Goal: Answer question/provide support

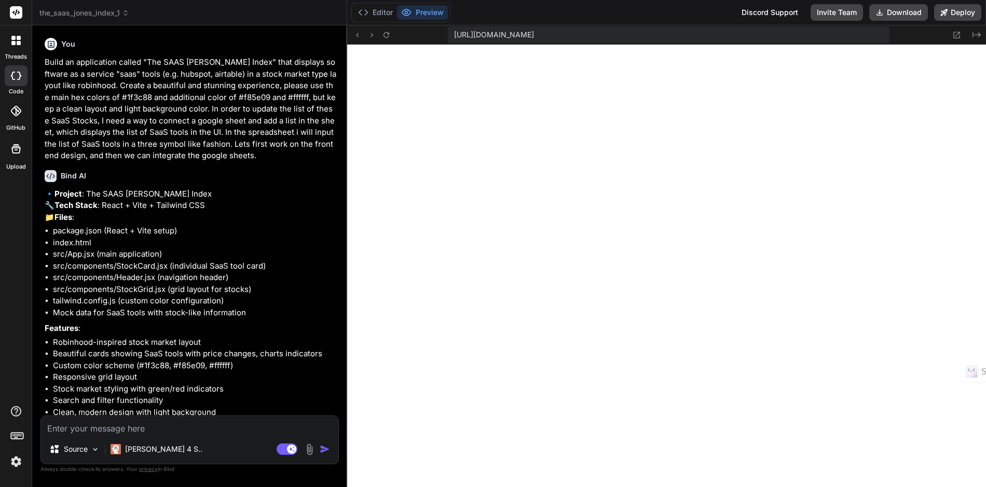
scroll to position [2770, 0]
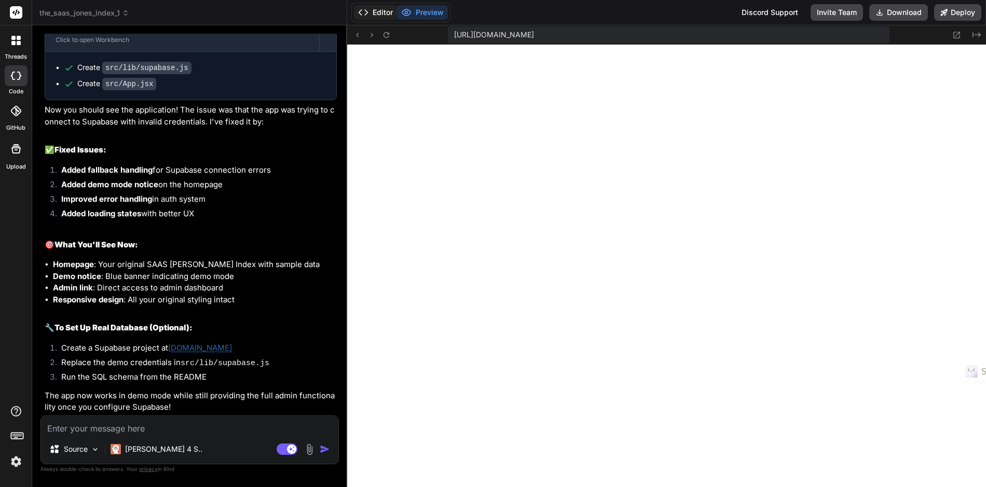
click at [380, 13] on button "Editor" at bounding box center [375, 12] width 43 height 15
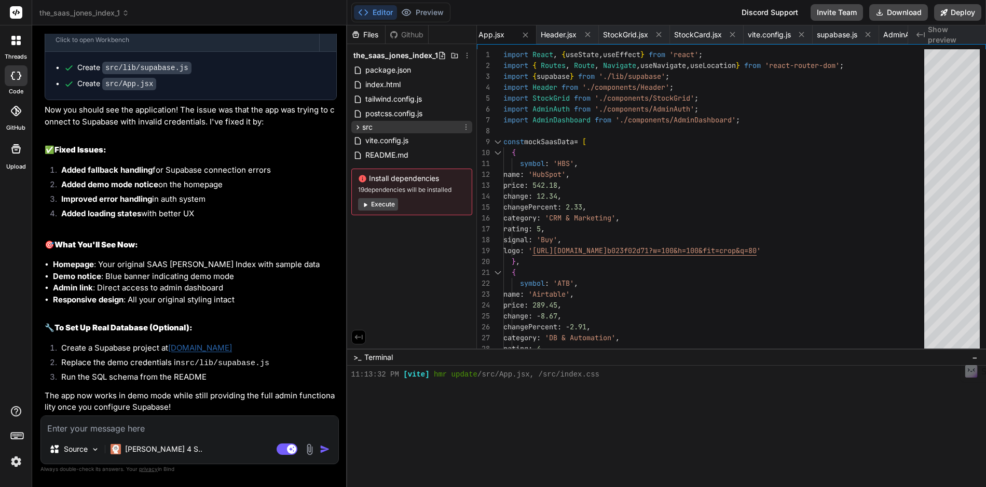
click at [381, 127] on div "src" at bounding box center [411, 127] width 121 height 12
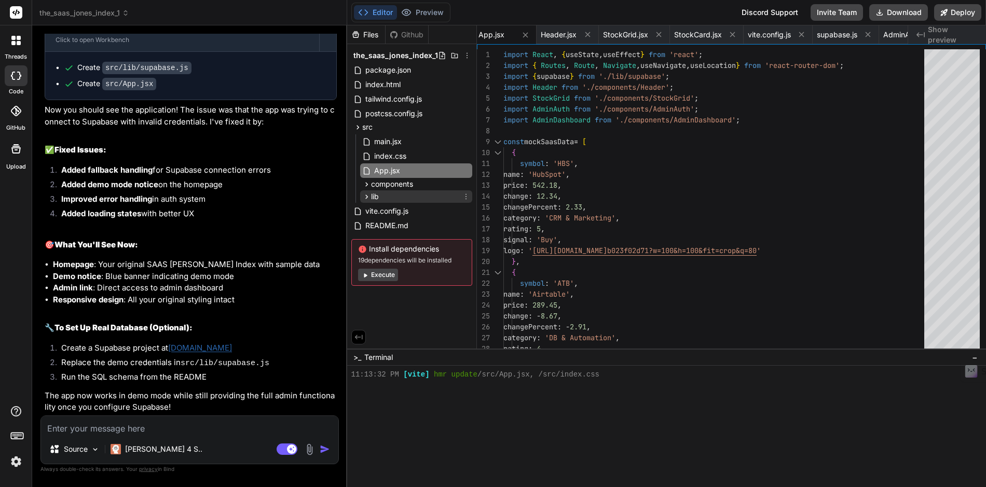
click at [379, 196] on div "lib" at bounding box center [416, 196] width 112 height 12
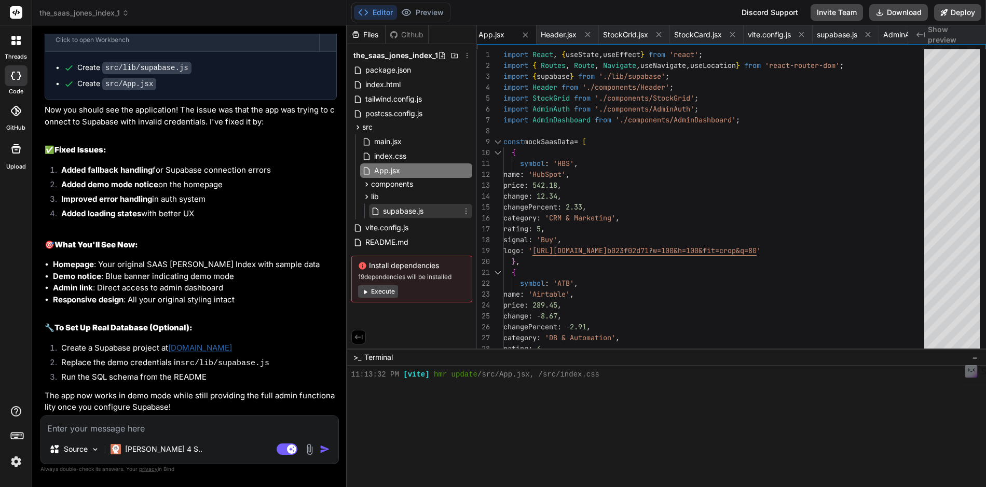
click at [400, 216] on span "supabase.js" at bounding box center [403, 211] width 43 height 12
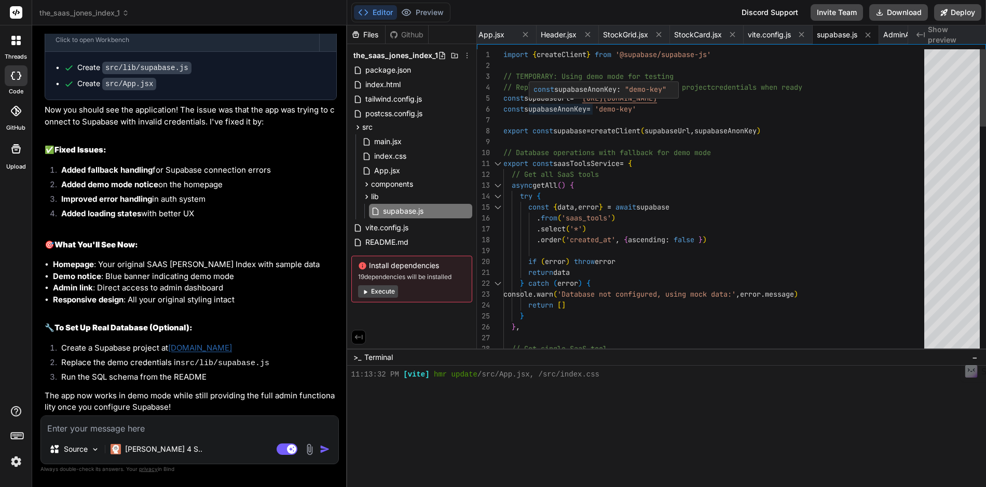
scroll to position [54, 0]
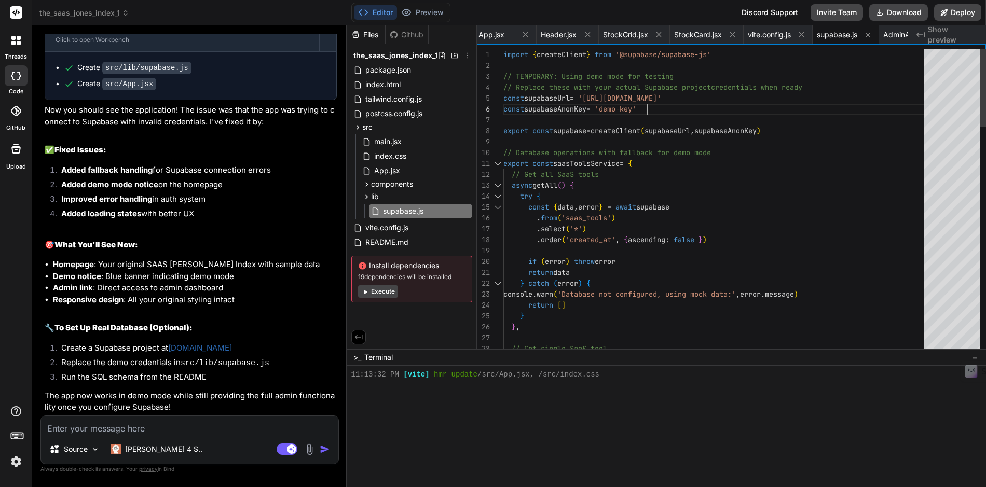
scroll to position [22, 0]
click at [561, 98] on div "const supabaseAnonKey : "demo-key"" at bounding box center [604, 89] width 150 height 17
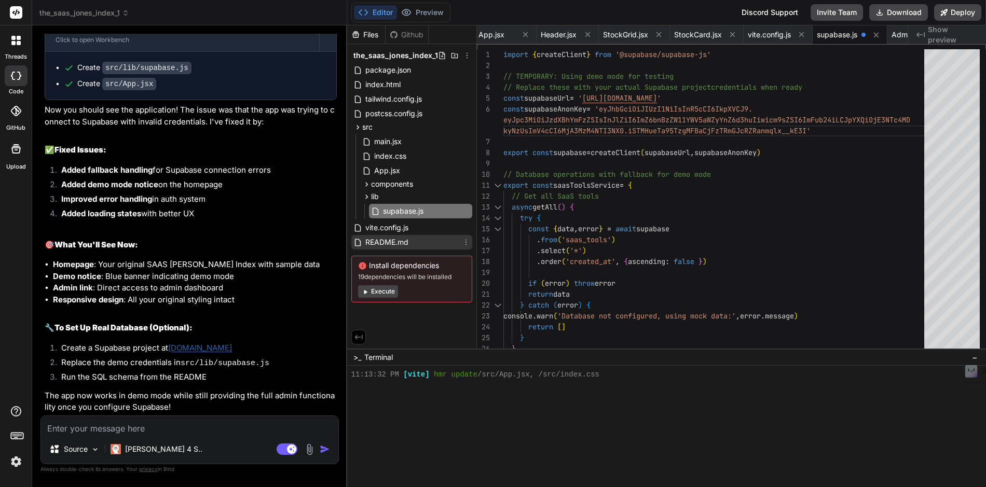
click at [375, 244] on span "README.md" at bounding box center [386, 242] width 45 height 12
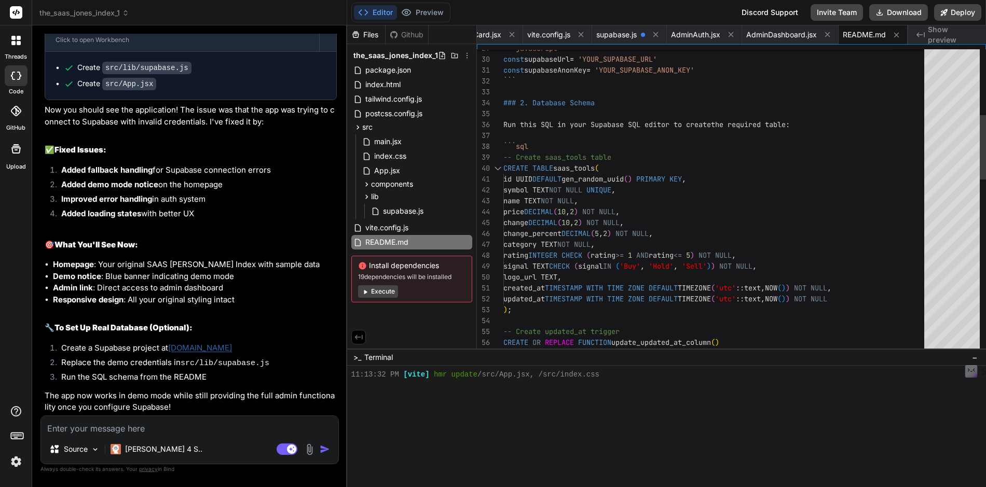
scroll to position [0, 0]
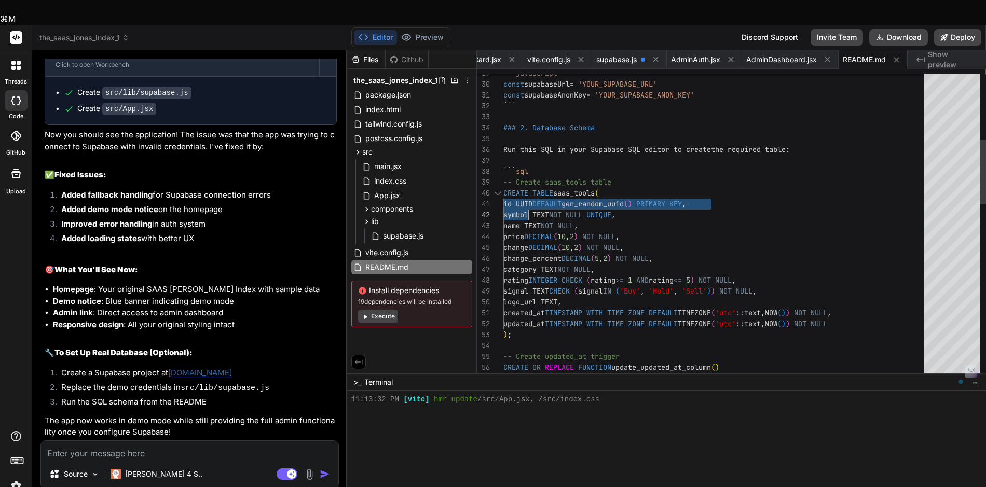
drag, startPoint x: 504, startPoint y: 170, endPoint x: 526, endPoint y: 187, distance: 27.3
click at [526, 187] on div "```javascript const supabaseUrl = 'YOUR_SUPABASE_URL' const supabaseAnonKey = '…" at bounding box center [716, 482] width 427 height 1438
drag, startPoint x: 503, startPoint y: 168, endPoint x: 532, endPoint y: 171, distance: 29.7
click at [532, 188] on span "CREATE TABLE saas_tools (" at bounding box center [550, 193] width 95 height 11
click at [506, 167] on div "```javascript const supabaseUrl = 'YOUR_SUPABASE_URL' const supabaseAnonKey = '…" at bounding box center [716, 482] width 427 height 1438
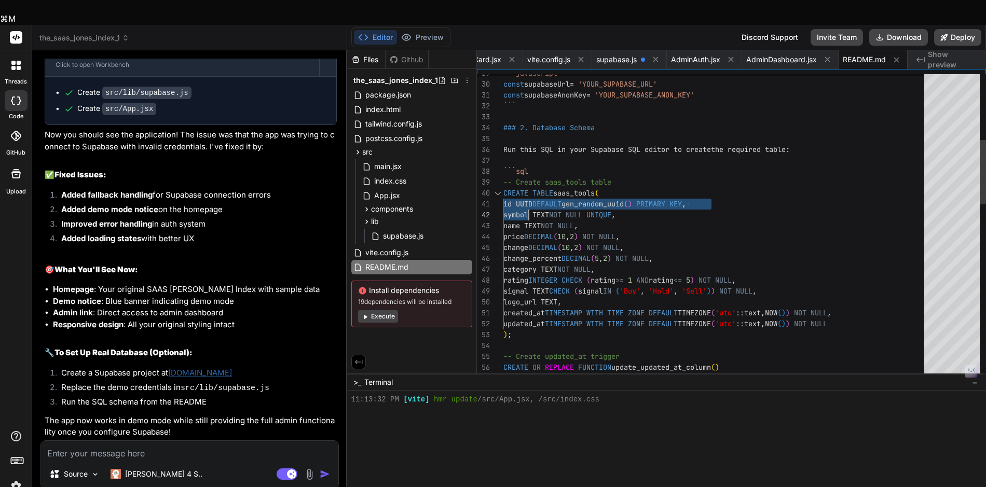
scroll to position [98, 0]
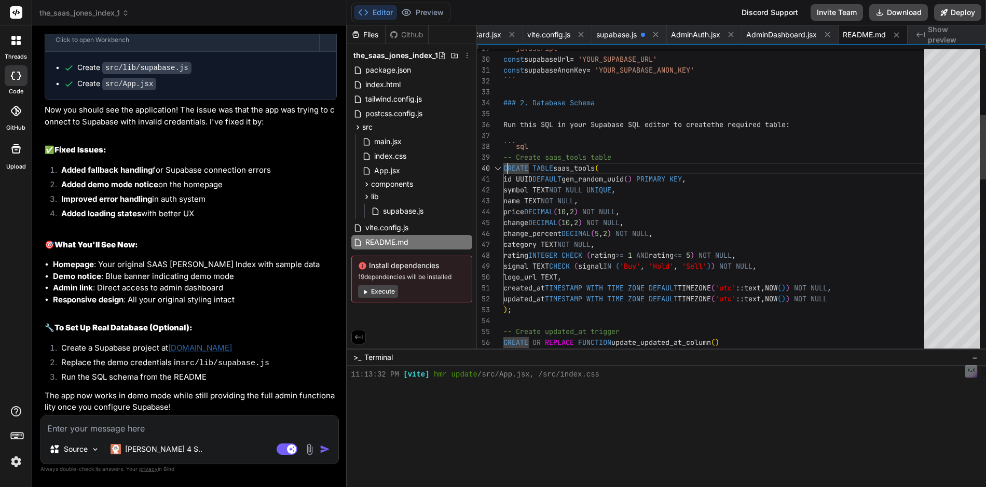
click at [504, 170] on div "```javascript const supabaseUrl = 'YOUR_SUPABASE_URL' const supabaseAnonKey = '…" at bounding box center [716, 457] width 427 height 1438
click at [504, 169] on div "```javascript const supabaseUrl = 'YOUR_SUPABASE_URL' const supabaseAnonKey = '…" at bounding box center [716, 457] width 427 height 1438
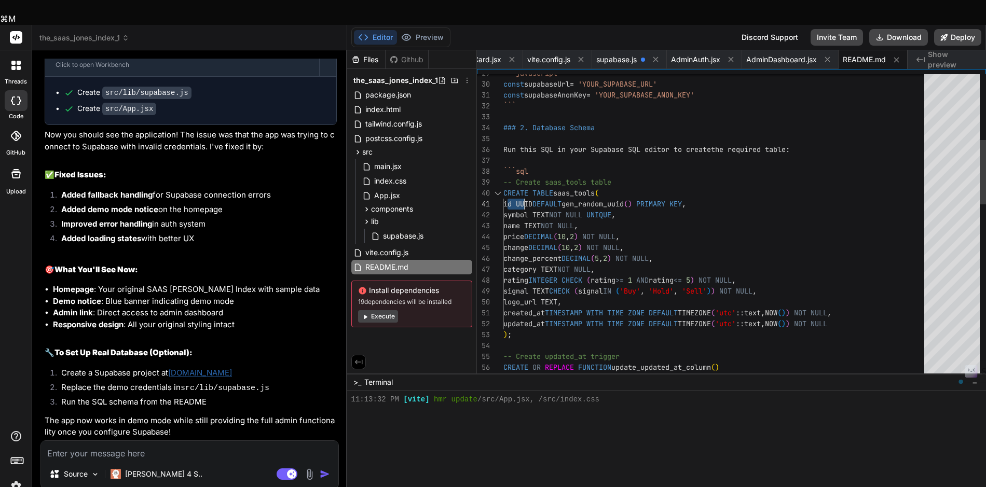
drag, startPoint x: 506, startPoint y: 170, endPoint x: 523, endPoint y: 176, distance: 17.9
click at [523, 176] on div "```javascript const supabaseUrl = 'YOUR_SUPABASE_URL' const supabaseAnonKey = '…" at bounding box center [716, 482] width 427 height 1438
click at [524, 196] on div "```javascript const supabaseUrl = 'YOUR_SUPABASE_URL' const supabaseAnonKey = '…" at bounding box center [716, 482] width 427 height 1438
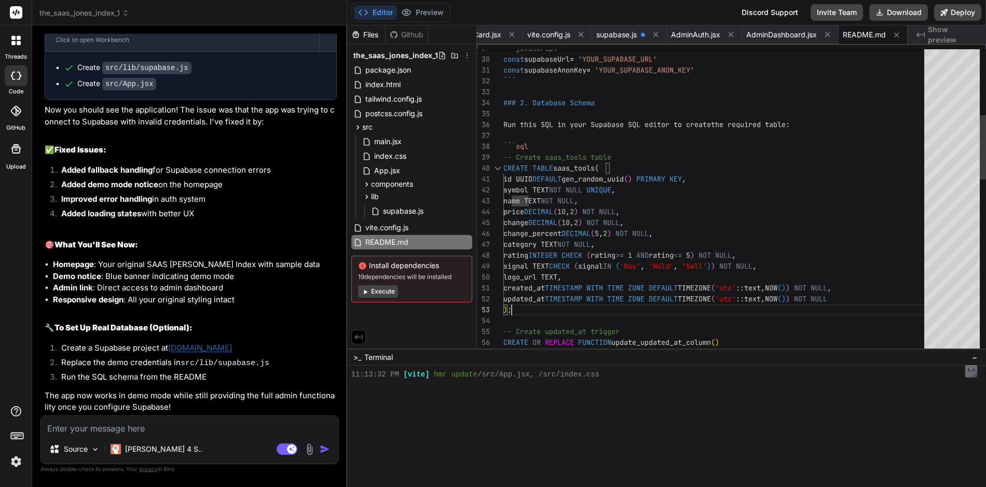
click at [520, 307] on div "```javascript const supabaseUrl = 'YOUR_SUPABASE_URL' const supabaseAnonKey = '…" at bounding box center [716, 457] width 427 height 1438
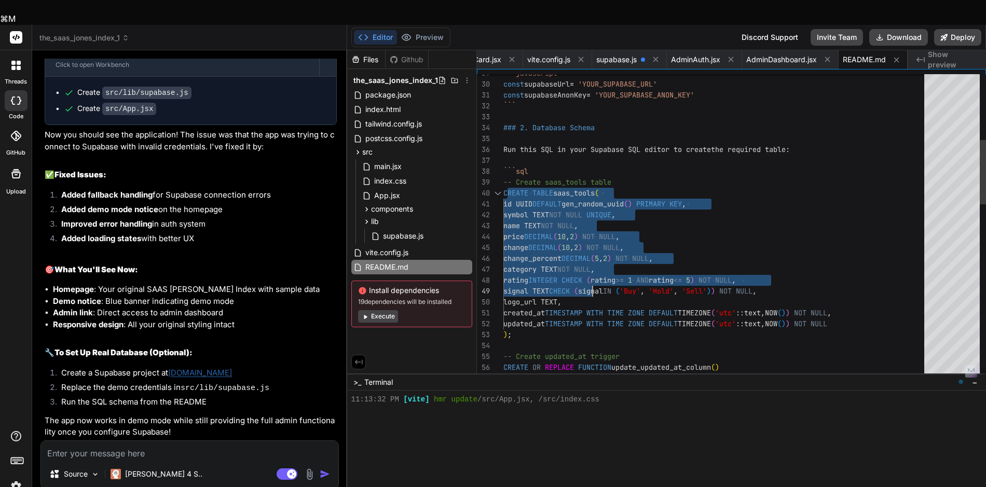
type textarea "const supabaseAnonKey = 'YOUR_SUPABASE_ANON_KEY' ``` ### 2. Database Schema Run…"
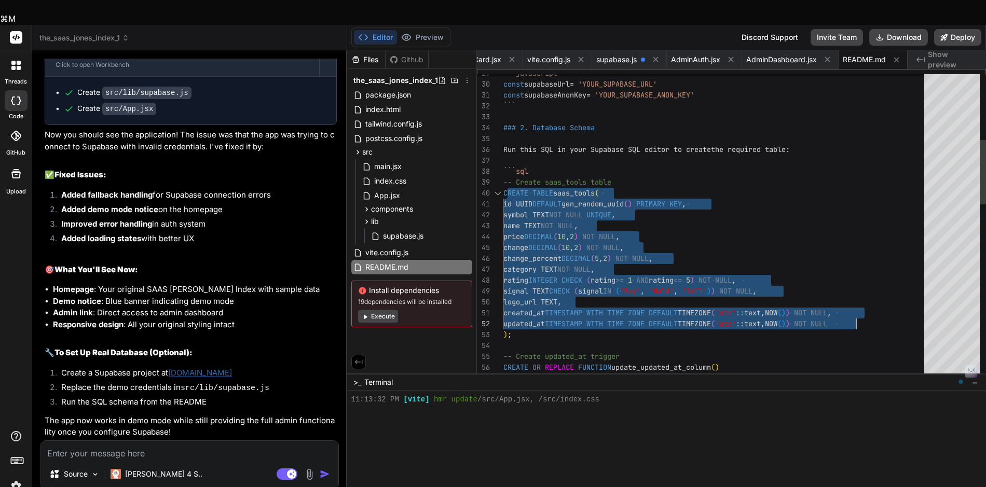
drag, startPoint x: 506, startPoint y: 168, endPoint x: 855, endPoint y: 297, distance: 372.0
click at [855, 297] on div "```javascript const supabaseUrl = 'YOUR_SUPABASE_URL' const supabaseAnonKey = '…" at bounding box center [716, 482] width 427 height 1438
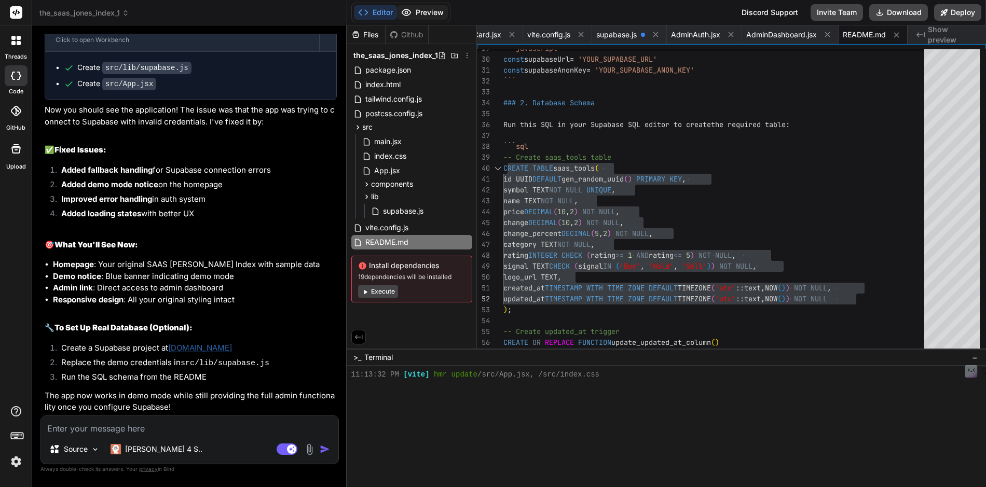
click at [430, 16] on button "Preview" at bounding box center [422, 12] width 51 height 15
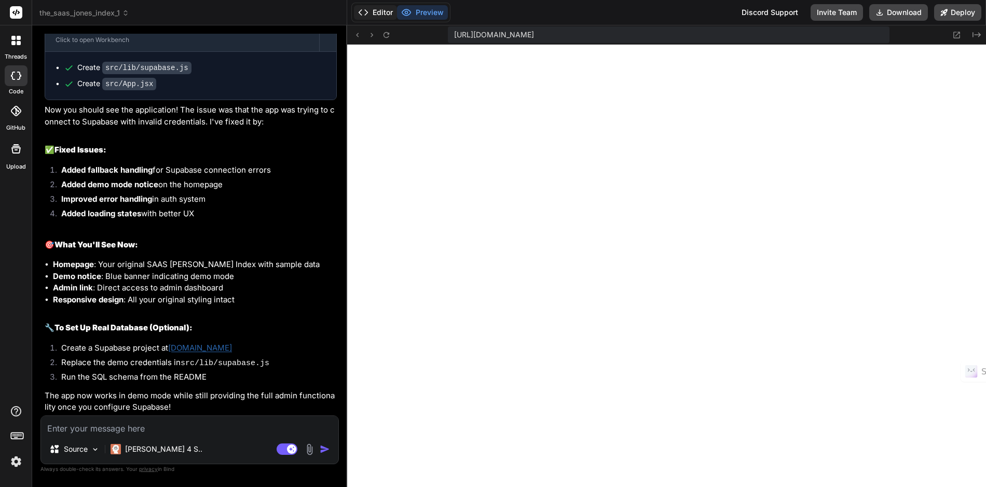
click at [378, 13] on button "Editor" at bounding box center [375, 12] width 43 height 15
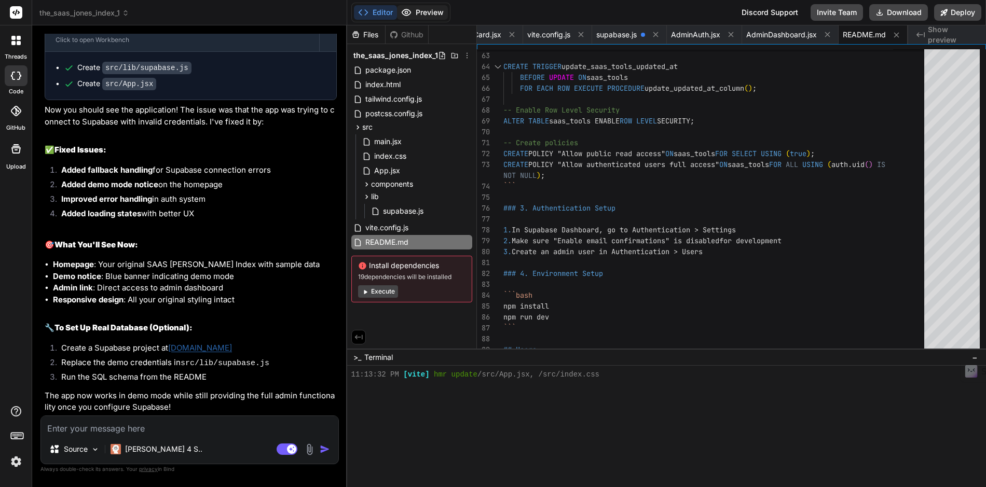
click at [438, 16] on button "Preview" at bounding box center [422, 12] width 51 height 15
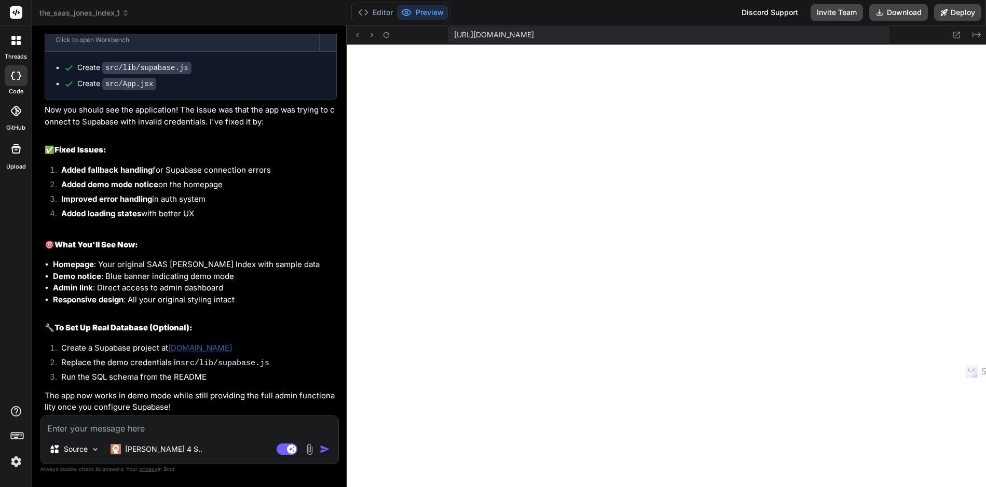
click at [324, 451] on img "button" at bounding box center [325, 449] width 10 height 10
click at [388, 36] on icon at bounding box center [386, 35] width 6 height 6
click at [252, 424] on textarea at bounding box center [189, 425] width 297 height 19
type textarea "I"
type textarea "x"
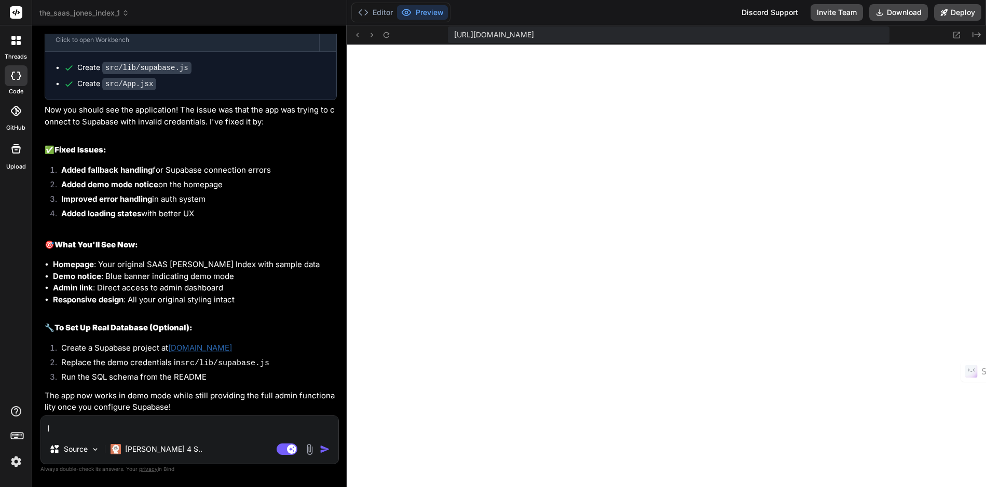
type textarea "I"
type textarea "x"
type textarea "I h"
type textarea "x"
type textarea "I ha"
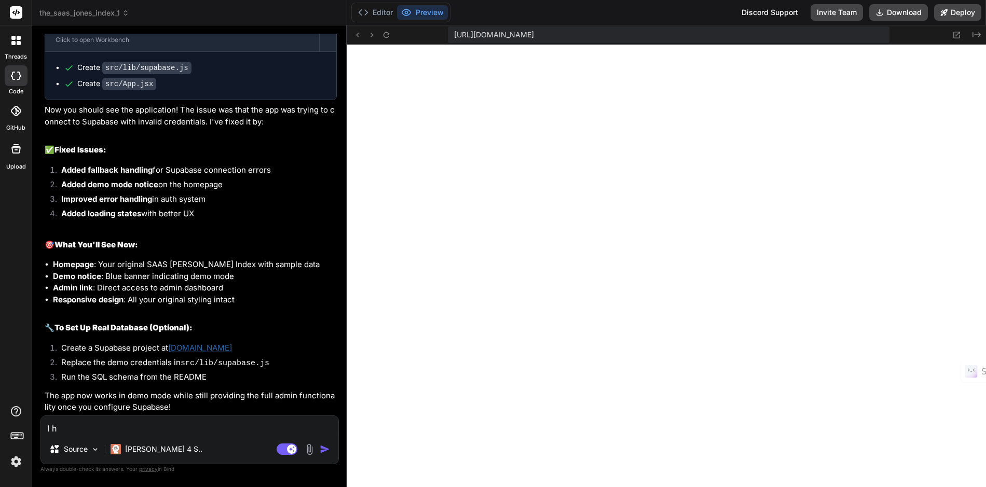
type textarea "x"
type textarea "I hav"
type textarea "x"
type textarea "I have"
type textarea "x"
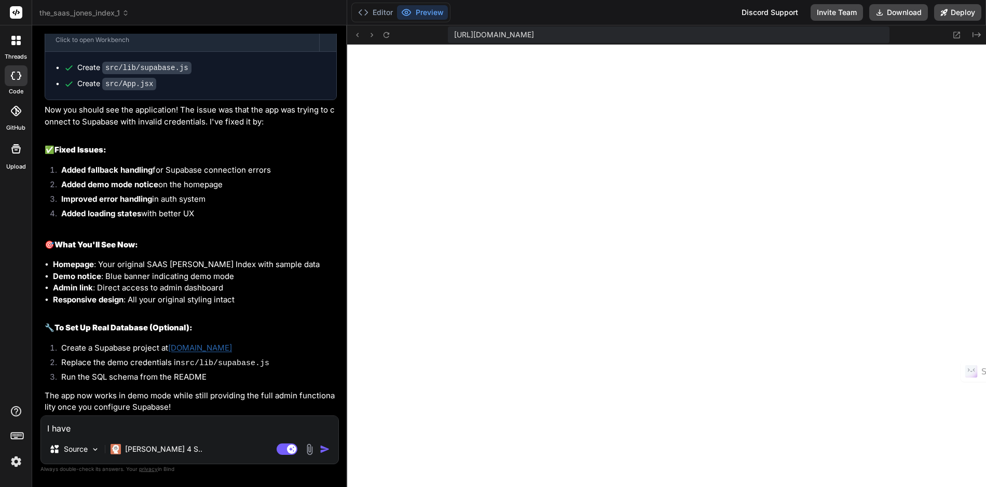
type textarea "I have"
type textarea "x"
type textarea "I have s"
type textarea "x"
type textarea "I have se"
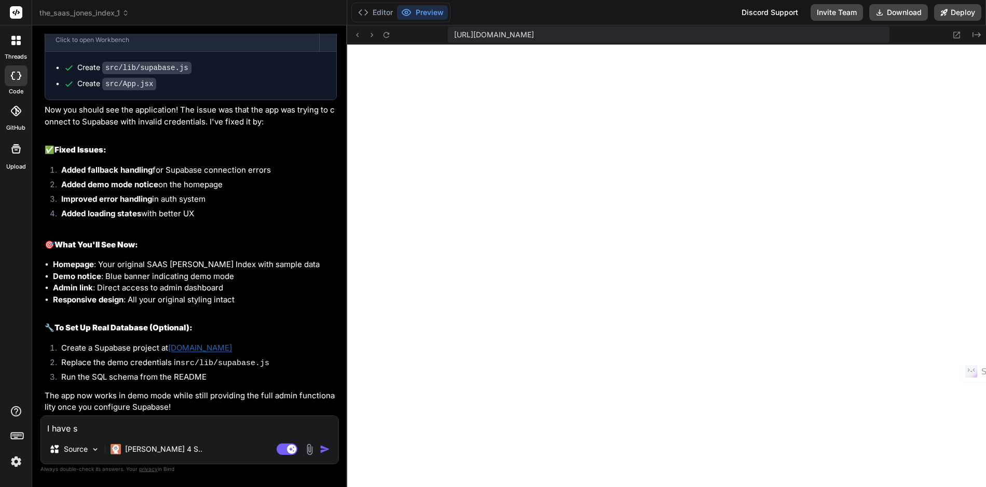
type textarea "x"
type textarea "I have set"
type textarea "x"
type textarea "I have set"
type textarea "x"
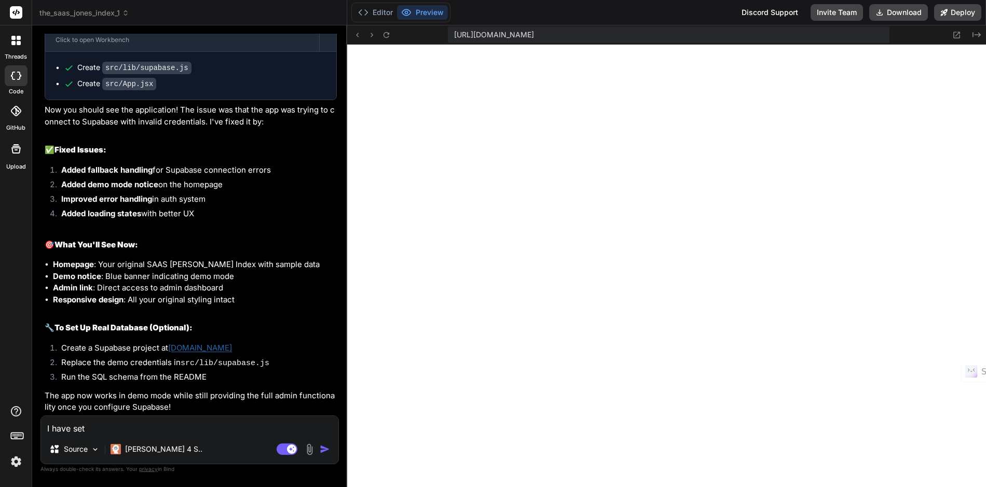
type textarea "I have set u"
type textarea "x"
type textarea "I have set up"
type textarea "x"
type textarea "I have set up"
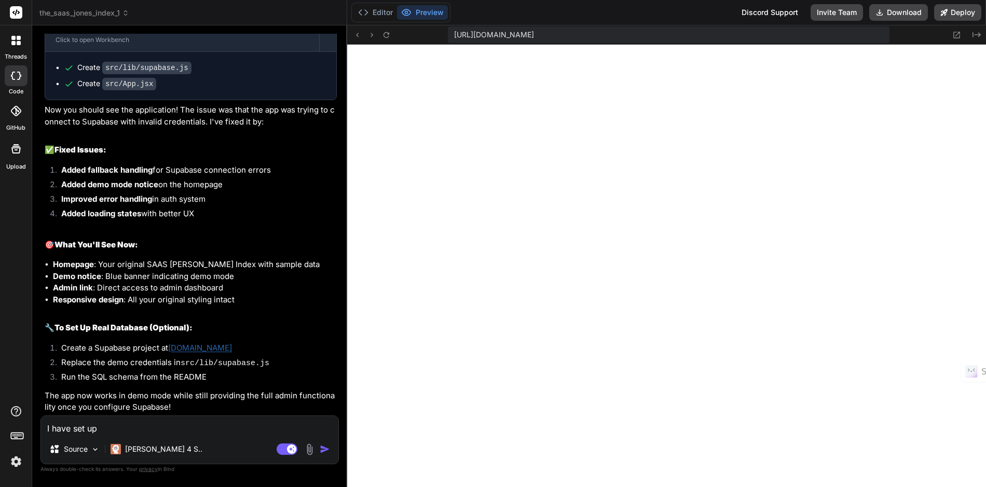
type textarea "x"
type textarea "I have set up t"
type textarea "x"
type textarea "I have set up th"
type textarea "x"
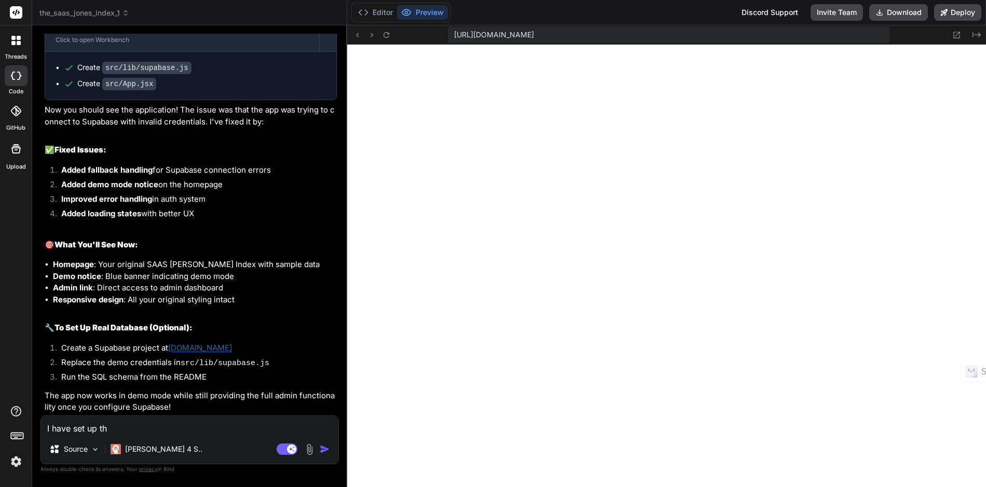
type textarea "I have set up the"
type textarea "x"
type textarea "I have set up the"
type textarea "x"
type textarea "I have set up the s"
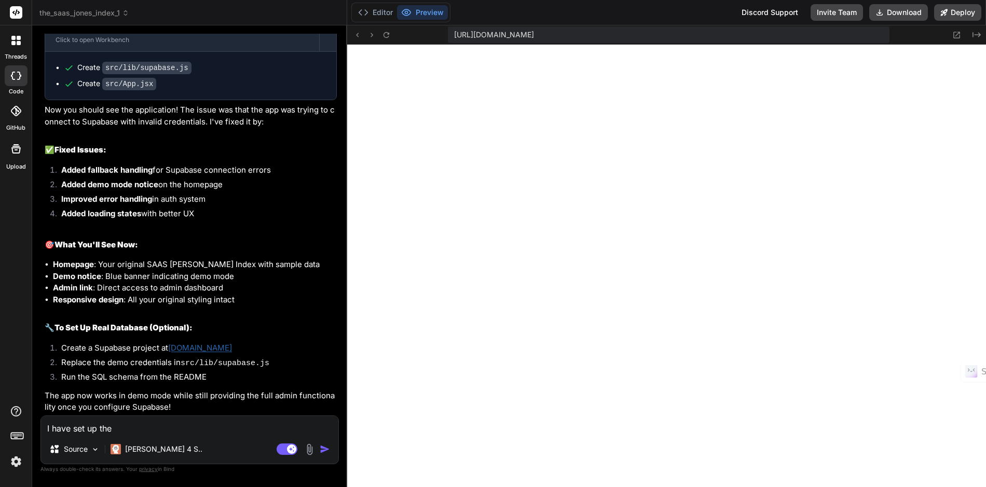
type textarea "x"
type textarea "I have set up the su"
type textarea "x"
type textarea "I have set up the sup"
type textarea "x"
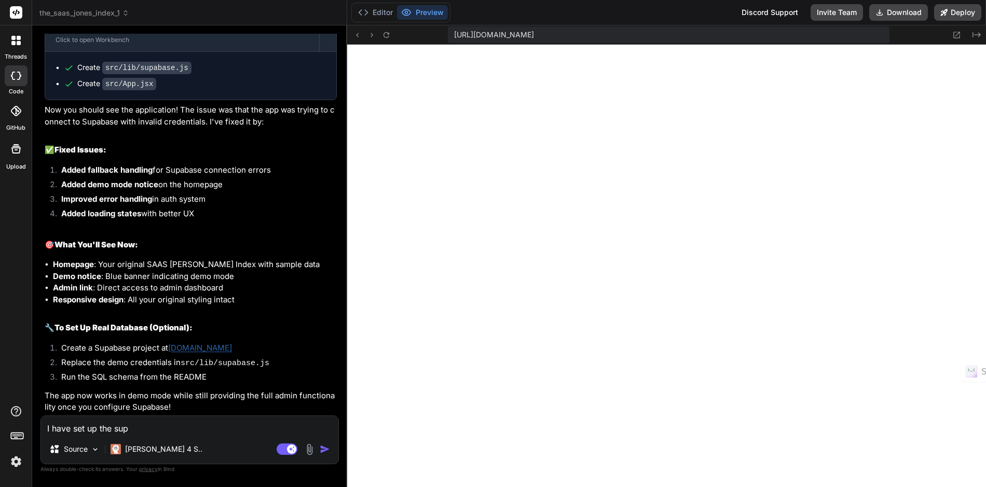
type textarea "I have set up the supa"
type textarea "x"
type textarea "I have set up the supab"
type textarea "x"
type textarea "I have set up the supaba"
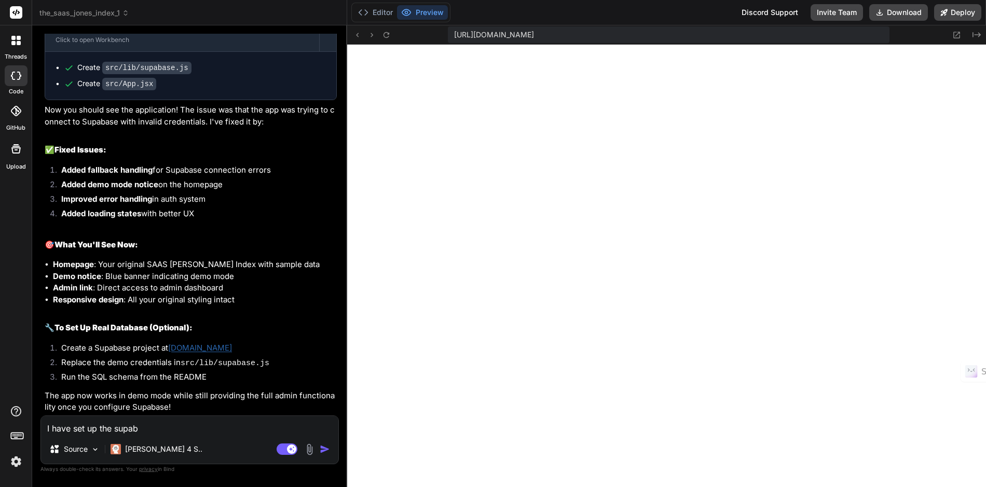
type textarea "x"
type textarea "I have set up the supabas"
type textarea "x"
type textarea "I have set up the supabase"
type textarea "x"
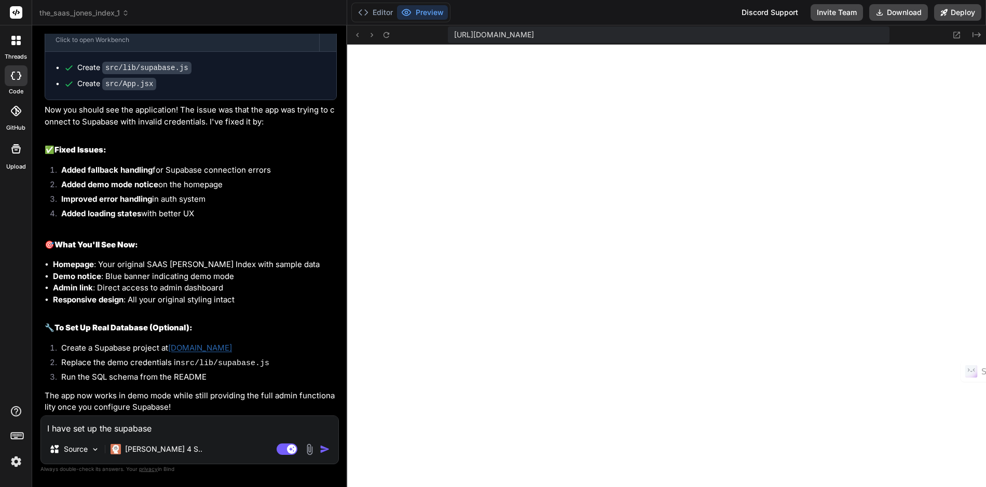
type textarea "I have set up the supabase"
type textarea "x"
type textarea "I have set up the supabase a"
type textarea "x"
type textarea "I have set up the supabase an"
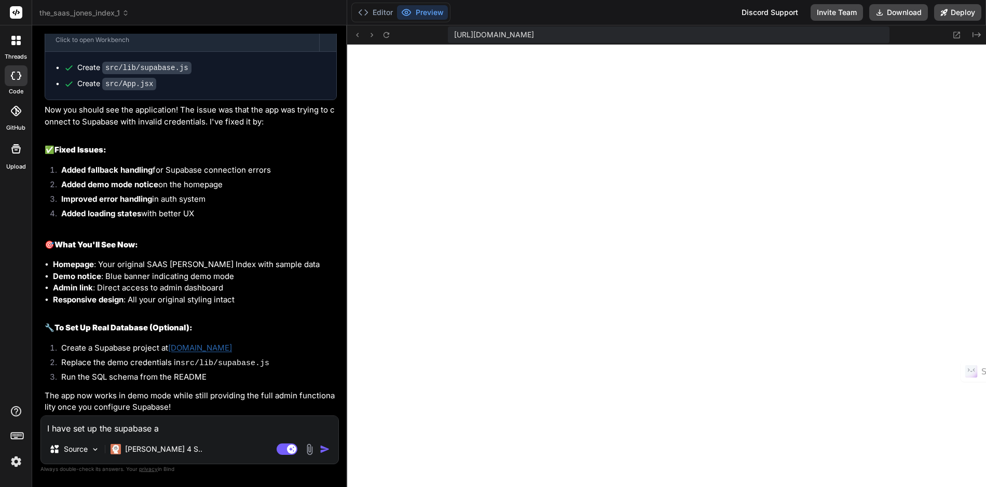
type textarea "x"
type textarea "I have set up the supabase and"
type textarea "x"
type textarea "I have set up the supabase and"
type textarea "x"
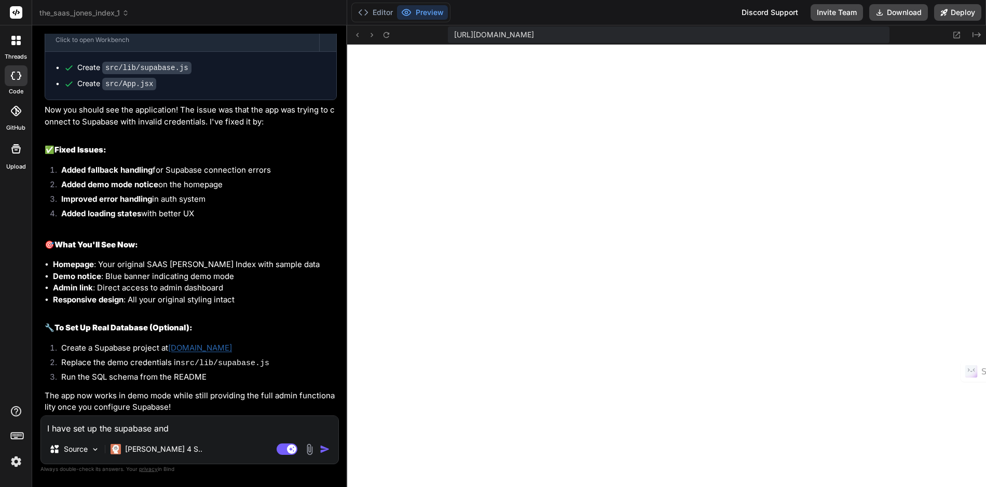
type textarea "I have set up the supabase and r"
type textarea "x"
type textarea "I have set up the supabase and ra"
type textarea "x"
type textarea "I have set up the supabase and ran"
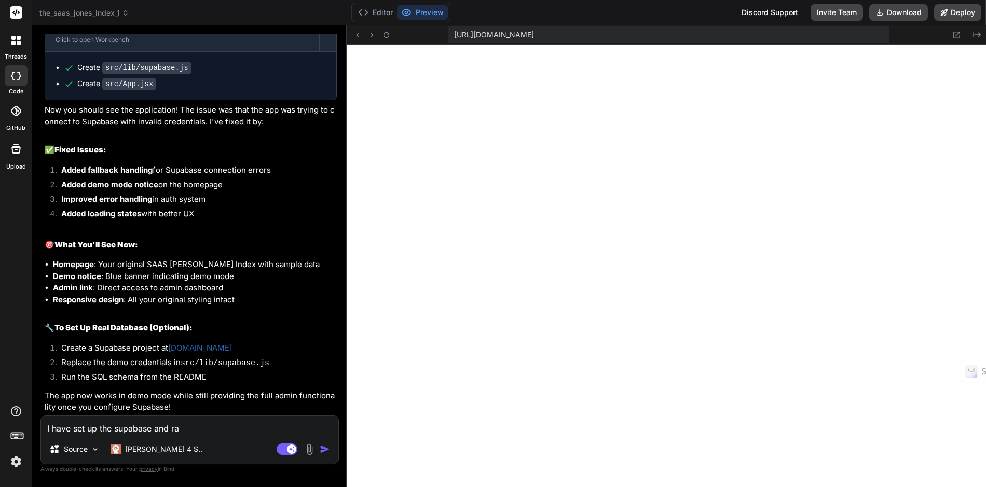
type textarea "x"
type textarea "I have set up the supabase and ran"
type textarea "x"
type textarea "I have set up the supabase and ran t"
type textarea "x"
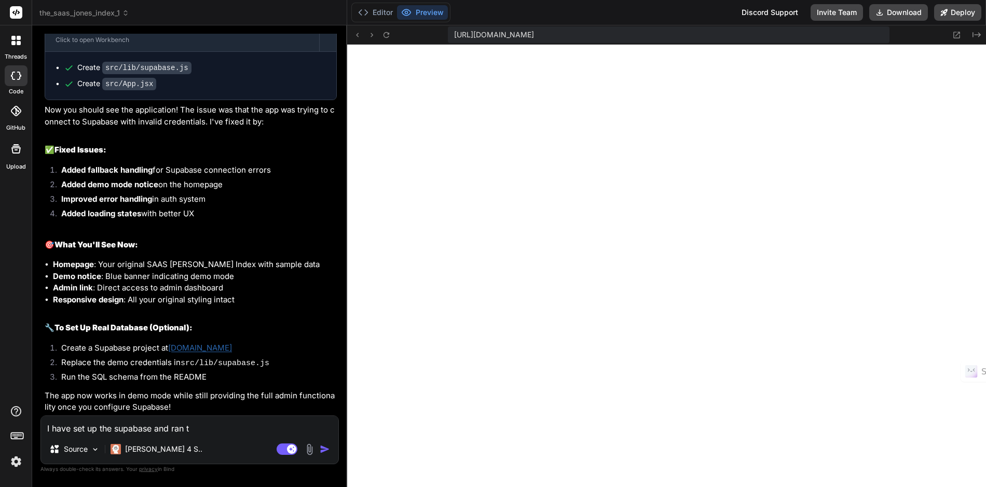
type textarea "I have set up the supabase and ran th"
type textarea "x"
type textarea "I have set up the supabase and ran the"
type textarea "x"
type textarea "I have set up the supabase and ran the"
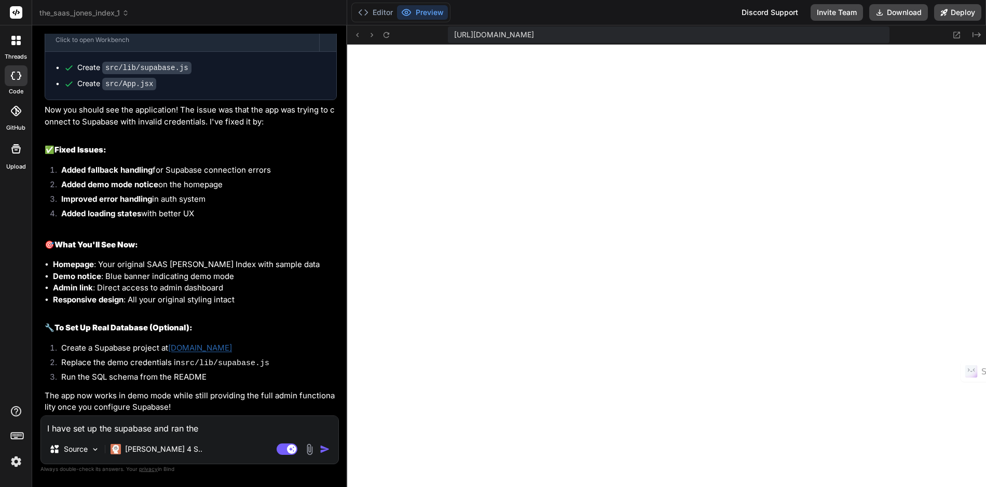
type textarea "x"
type textarea "I have set up the supabase and ran the S"
type textarea "x"
type textarea "I have set up the supabase and ran the SW"
type textarea "x"
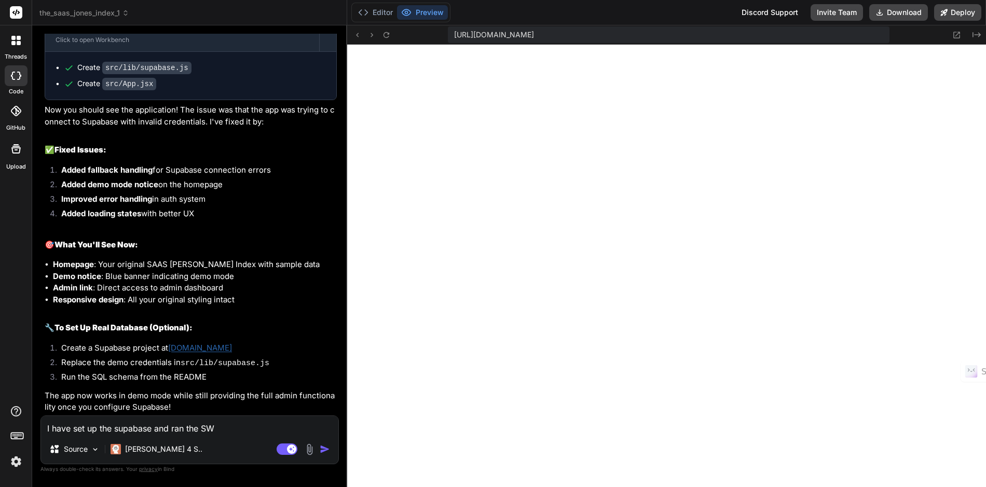
type textarea "I have set up the supabase and ran the S"
type textarea "x"
type textarea "I have set up the supabase and ran the SE"
type textarea "x"
type textarea "I have set up the supabase and ran the S"
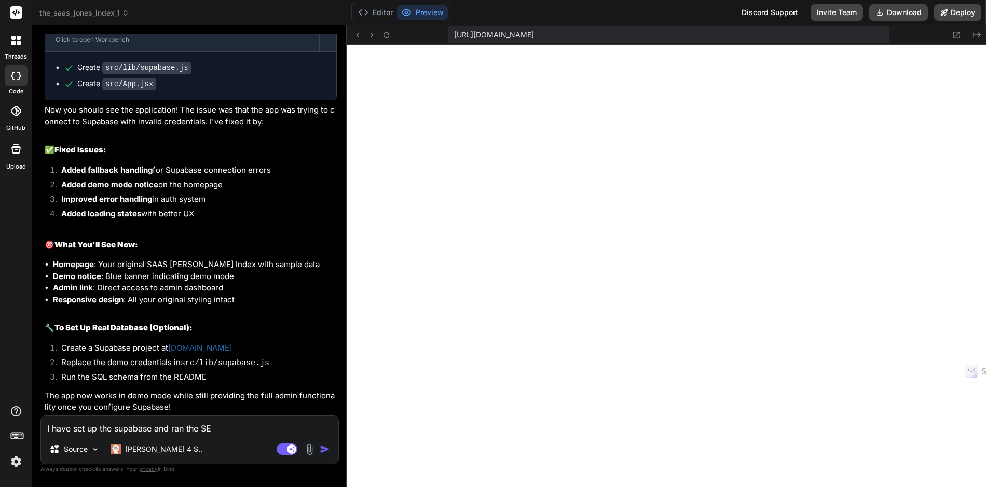
type textarea "x"
type textarea "I have set up the supabase and ran the SQ"
type textarea "x"
type textarea "I have set up the supabase and ran the SQL"
type textarea "x"
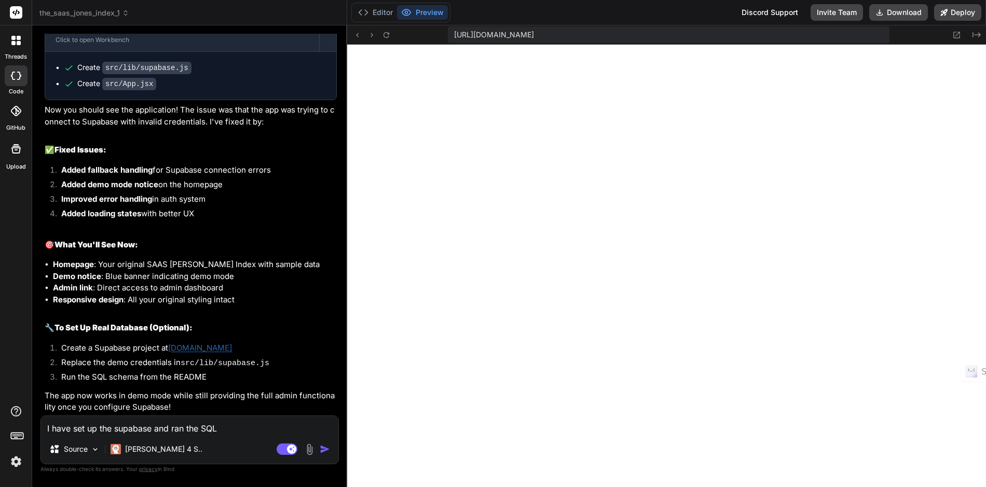
type textarea "I have set up the supabase and ran the SQL"
type textarea "x"
type textarea "I have set up the supabase and ran the SQL S"
type textarea "x"
type textarea "I have set up the supabase and ran the SQL"
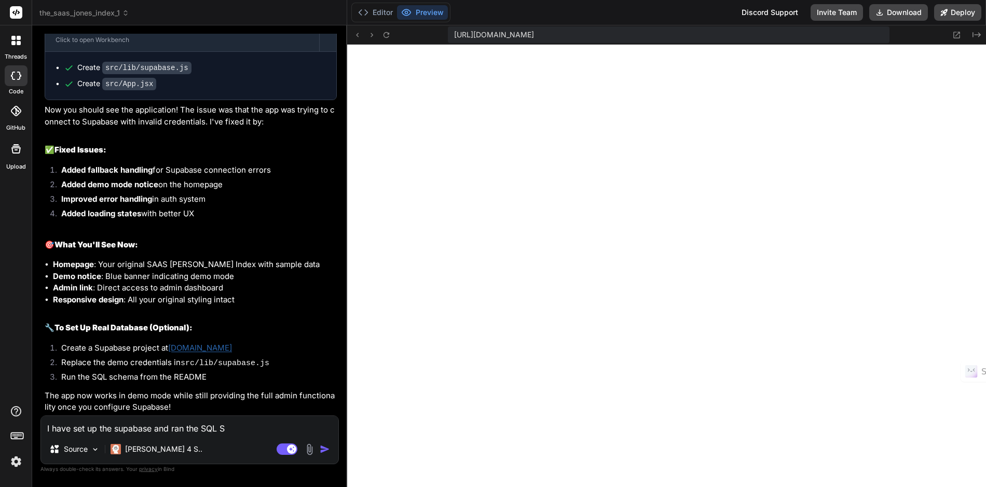
type textarea "x"
type textarea "I have set up the supabase and ran the SQL s"
type textarea "x"
type textarea "I have set up the supabase and ran the SQL sc"
type textarea "x"
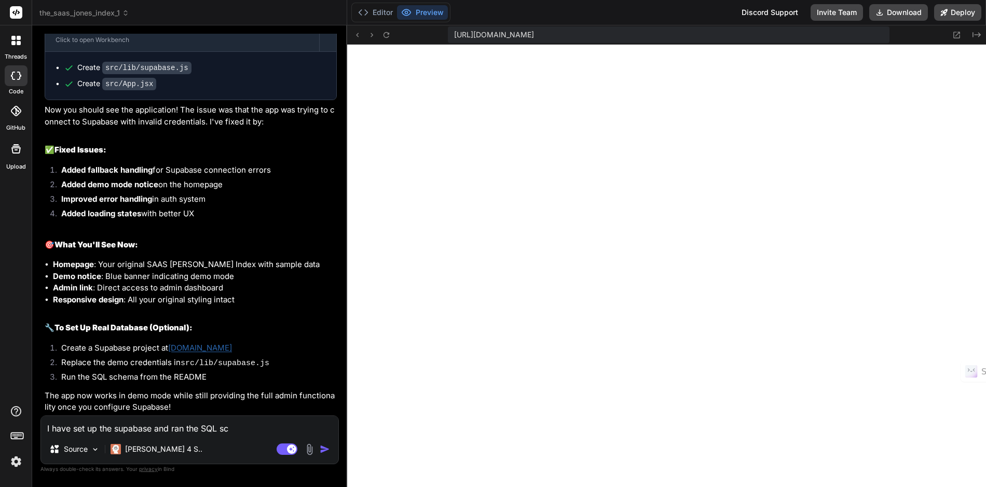
type textarea "I have set up the supabase and ran the SQL sch"
type textarea "x"
type textarea "I have set up the supabase and ran the SQL sche"
type textarea "x"
type textarea "I have set up the supabase and ran the SQL schem"
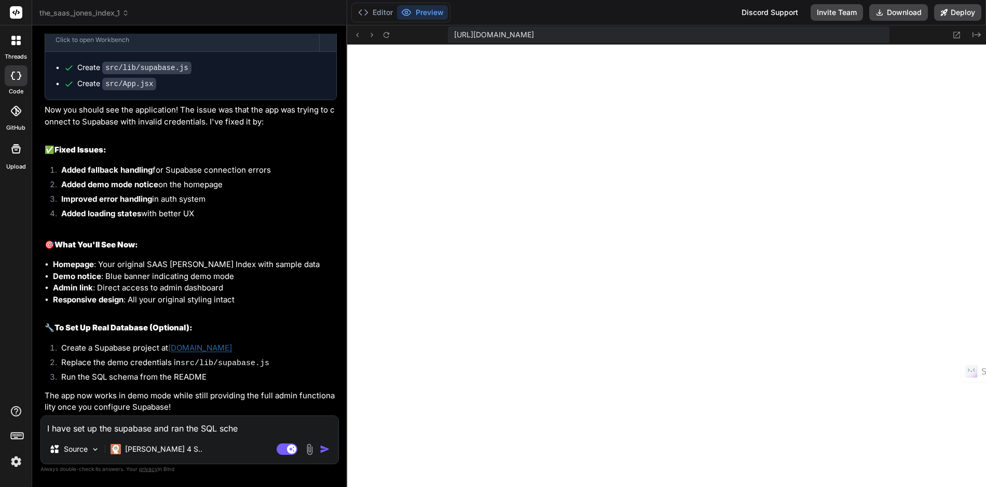
type textarea "x"
type textarea "I have set up the supabase and ran the SQL scheme"
type textarea "x"
type textarea "I have set up the supabase and ran the SQL schem"
type textarea "x"
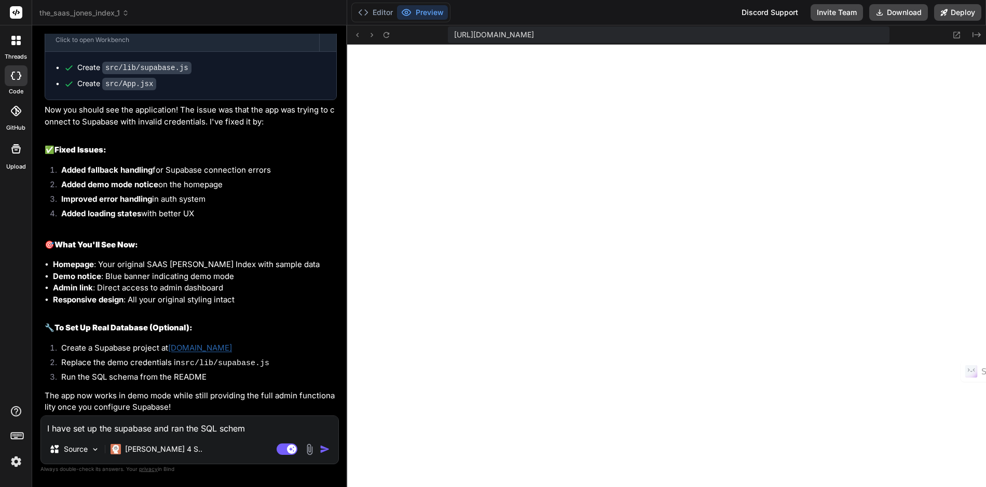
type textarea "I have set up the supabase and ran the SQL schema"
type textarea "x"
type textarea "I have set up the supabase and ran the SQL schema"
type textarea "x"
type textarea "I have set up the supabase and ran the SQL schema n"
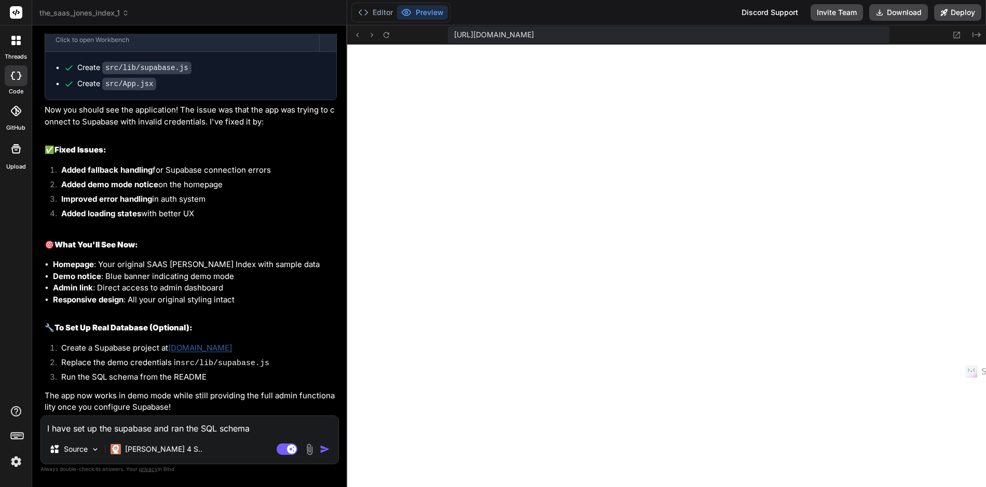
type textarea "x"
type textarea "I have set up the supabase and ran the SQL schema no"
type textarea "x"
type textarea "I have set up the supabase and ran the SQL schema now"
type textarea "x"
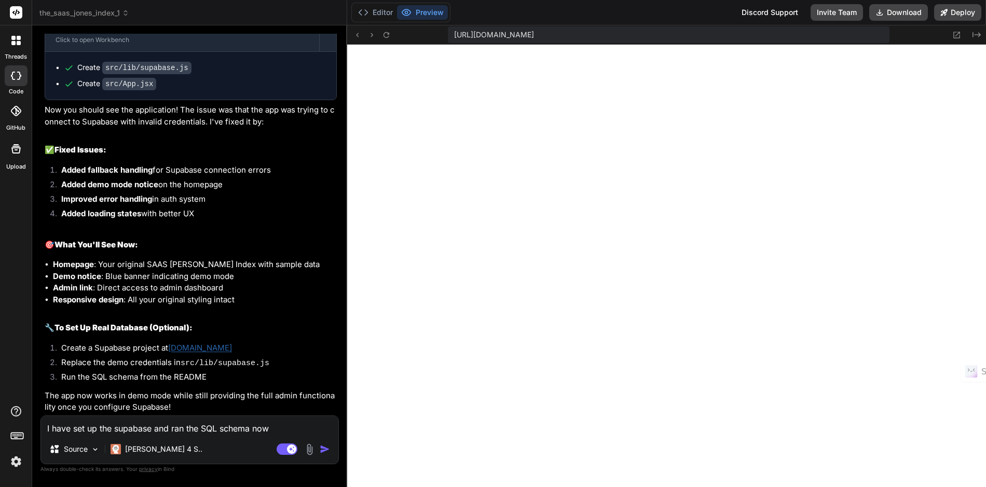
type textarea "I have set up the supabase and ran the SQL schema now"
type textarea "x"
type textarea "I have set up the supabase and ran the SQL schema now I"
type textarea "x"
type textarea "I have set up the supabase and ran the SQL schema now I"
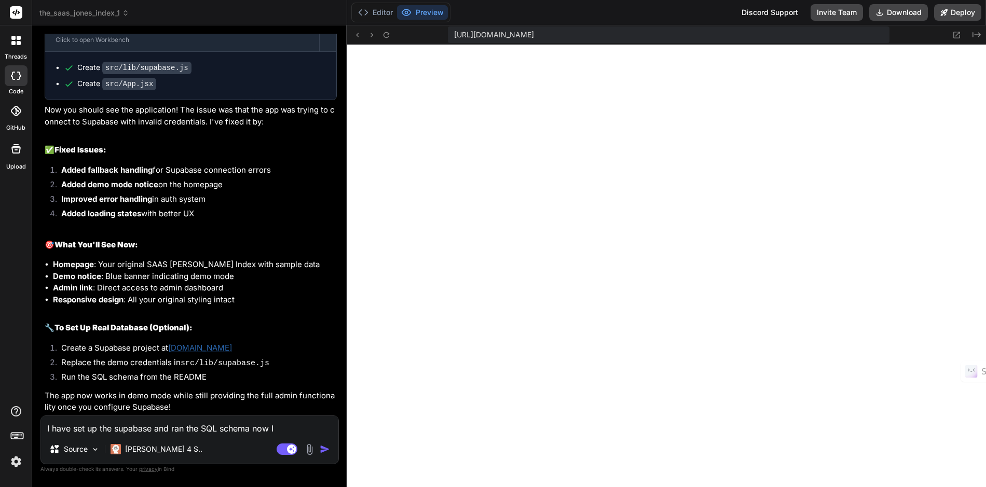
type textarea "x"
type textarea "I have set up the supabase and ran the SQL schema now I a"
type textarea "x"
type textarea "I have set up the supabase and ran the SQL schema now I am"
type textarea "x"
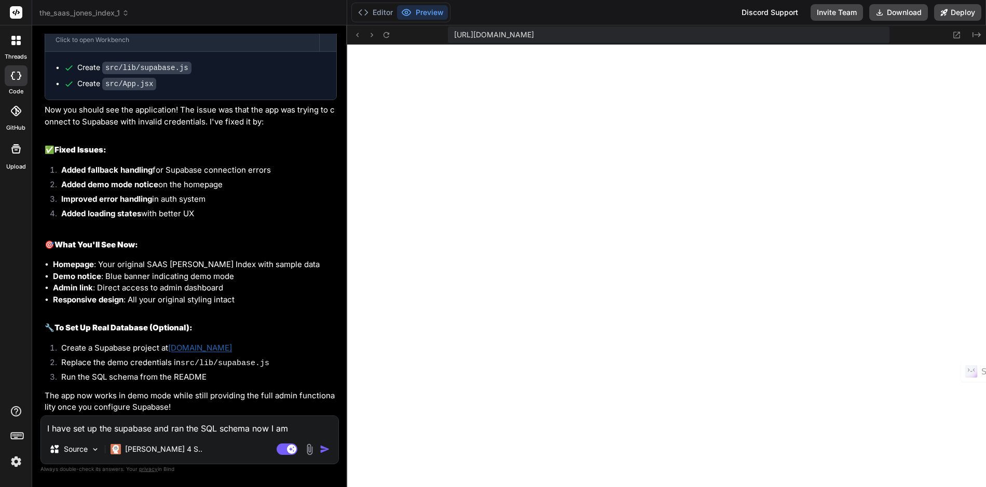
type textarea "I have set up the supabase and ran the SQL schema now I am"
type textarea "x"
type textarea "I have set up the supabase and ran the SQL schema now I am t"
type textarea "x"
type textarea "I have set up the supabase and ran the SQL schema now I am tr"
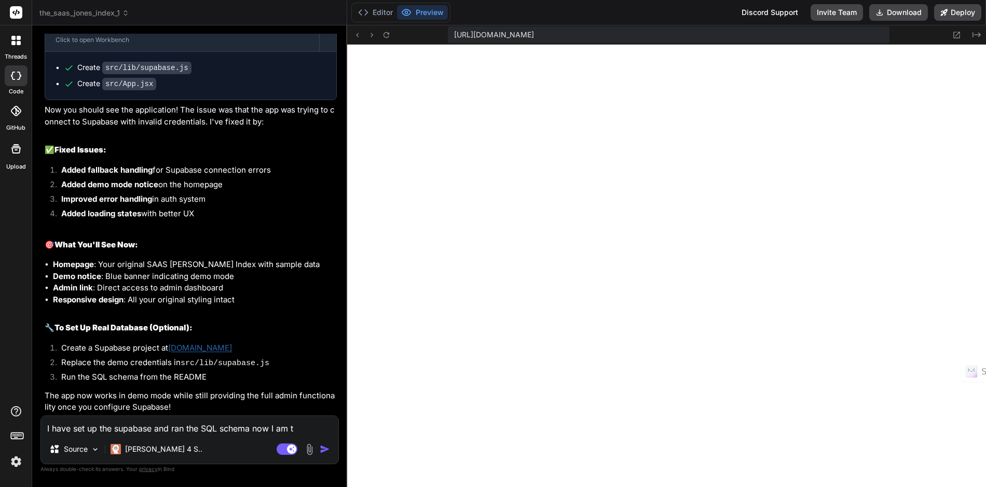
type textarea "x"
type textarea "I have set up the supabase and ran the SQL schema now I am try"
type textarea "x"
type textarea "I have set up the supabase and ran the SQL schema now I am tryi"
type textarea "x"
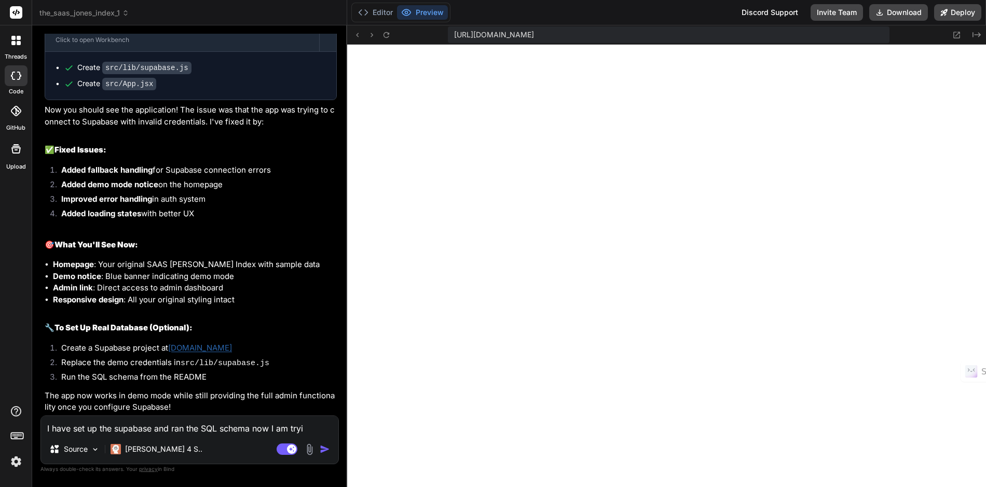
type textarea "I have set up the supabase and ran the SQL schema now I am tryin"
type textarea "x"
type textarea "I have set up the supabase and ran the SQL schema now I am tryin"
type textarea "x"
type textarea "I have set up the supabase and ran the SQL schema now I am tryin g"
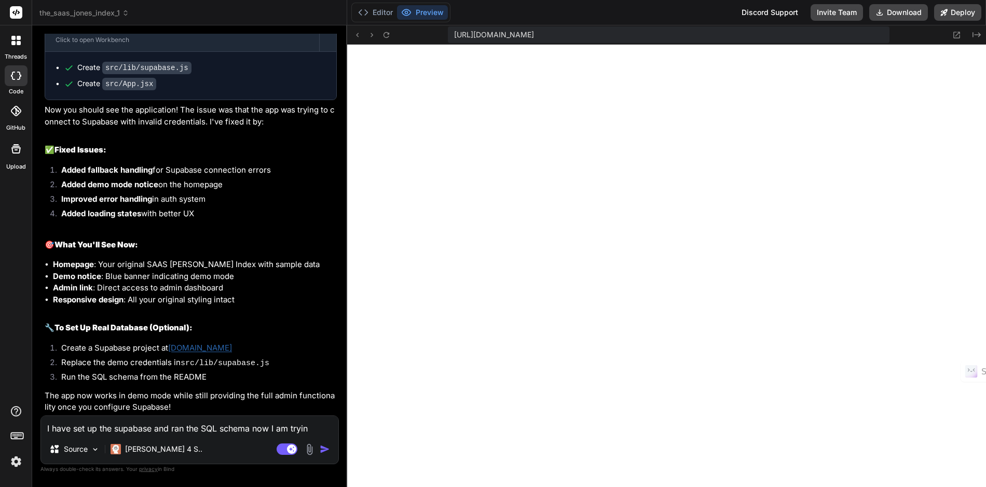
type textarea "x"
type textarea "I have set up the supabase and ran the SQL schema now I am tryin gt"
type textarea "x"
type textarea "I have set up the supabase and ran the SQL schema now I am tryin gto"
type textarea "x"
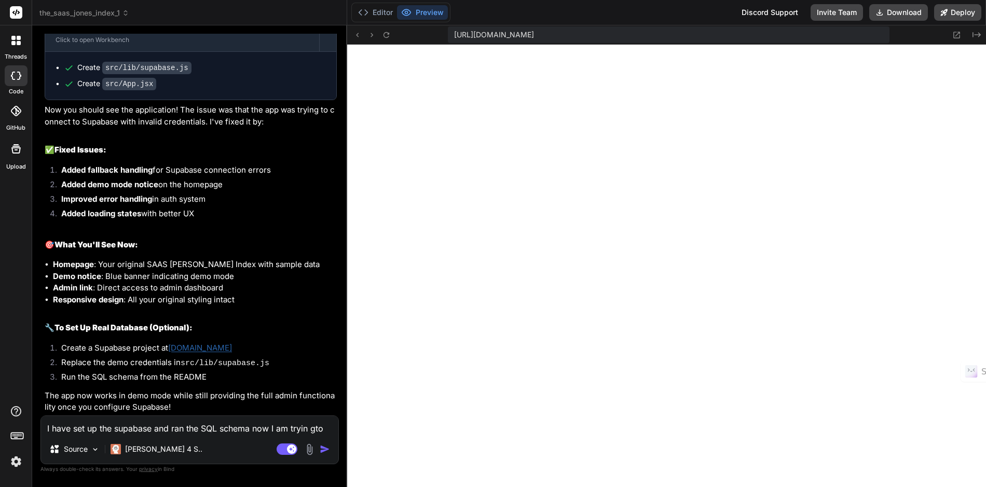
type textarea "I have set up the supabase and ran the SQL schema now I am tryin gt"
type textarea "x"
type textarea "I have set up the supabase and ran the SQL schema now I am tryin g"
type textarea "x"
type textarea "I have set up the supabase and ran the SQL schema now I am tryin"
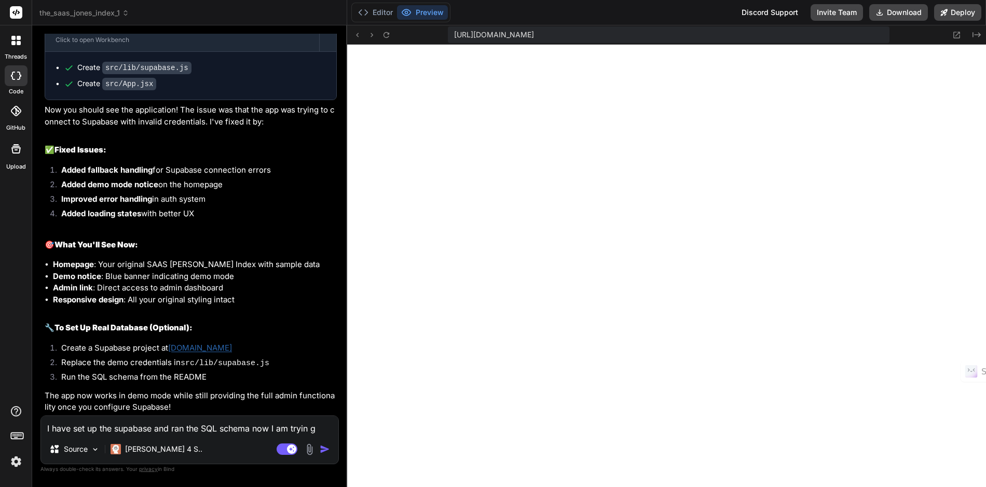
type textarea "x"
type textarea "I have set up the supabase and ran the SQL schema now I am tryin"
type textarea "x"
type textarea "I have set up the supabase and ran the SQL schema now I am trying"
type textarea "x"
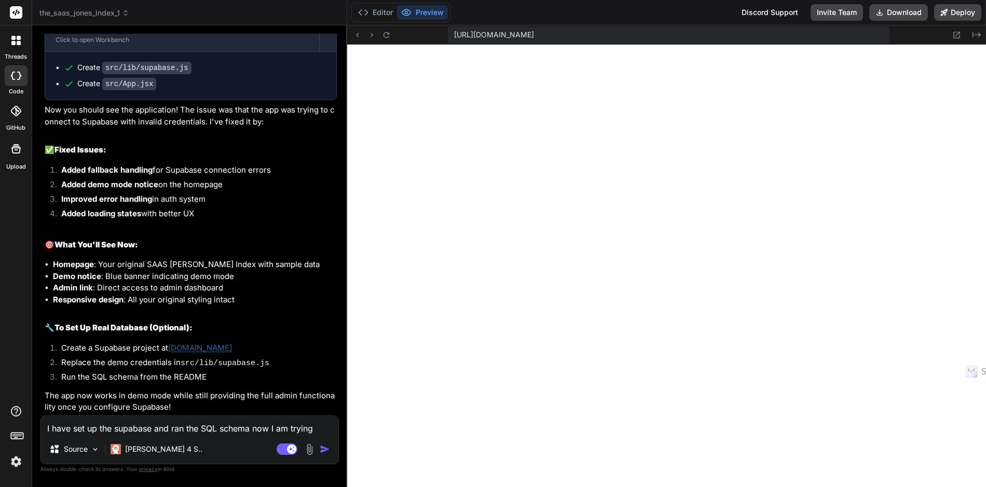
type textarea "I have set up the supabase and ran the SQL schema now I am trying"
type textarea "x"
type textarea "I have set up the supabase and ran the SQL schema now I am trying t"
type textarea "x"
type textarea "I have set up the supabase and ran the SQL schema now I am trying to"
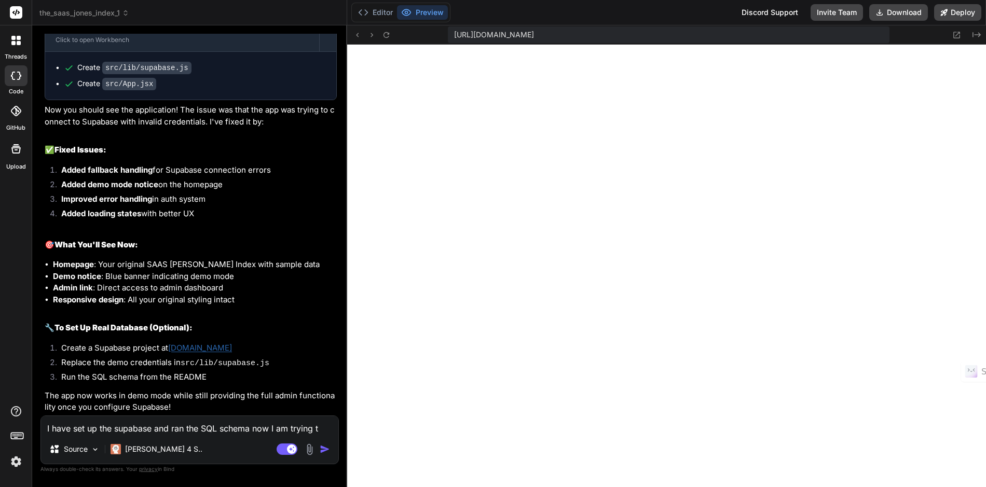
type textarea "x"
type textarea "I have set up the supabase and ran the SQL schema now I am trying to"
type textarea "x"
type textarea "I have set up the supabase and ran the SQL schema now I am trying to l"
type textarea "x"
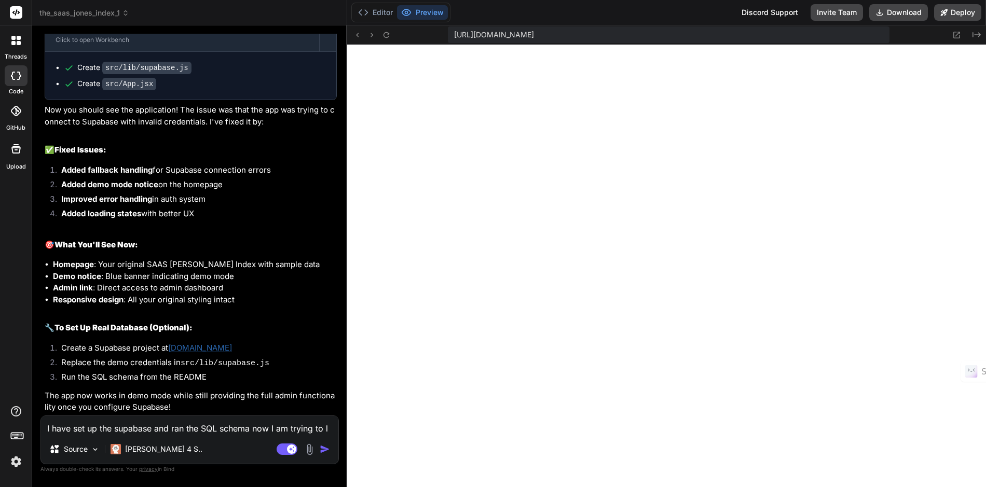
type textarea "I have set up the supabase and ran the SQL schema now I am trying to lo"
type textarea "x"
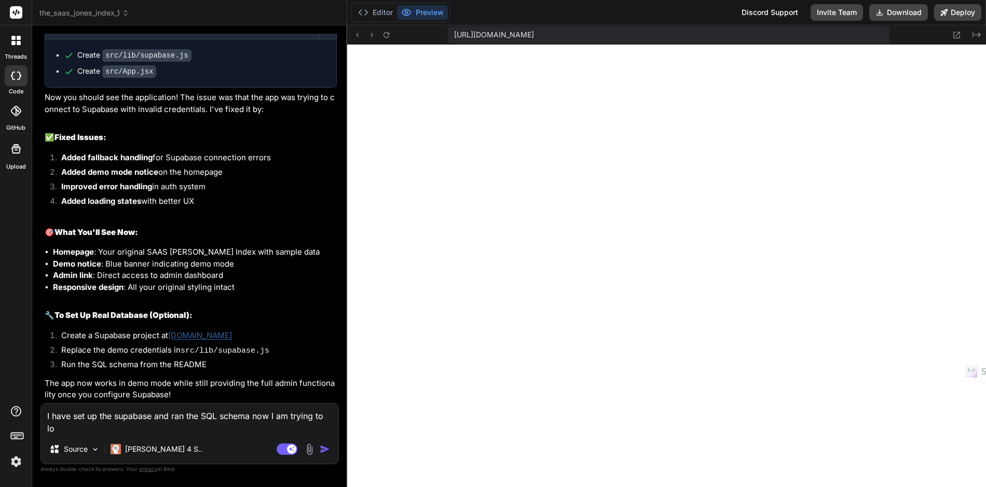
type textarea "I have set up the supabase and ran the SQL schema now I am trying to lon"
type textarea "x"
type textarea "I have set up the supabase and ran the SQL schema now I am trying to lo"
type textarea "x"
type textarea "I have set up the supabase and ran the SQL schema now I am trying to log"
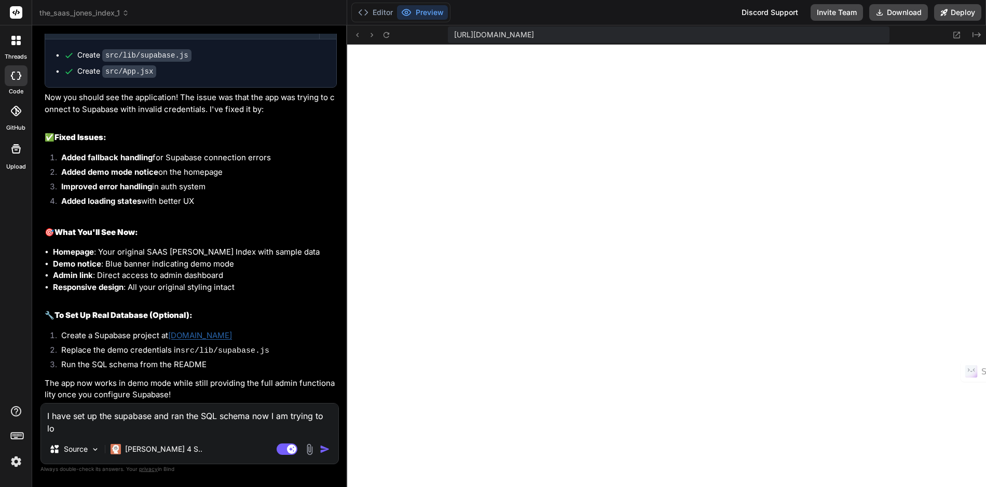
type textarea "x"
type textarea "I have set up the supabase and ran the SQL schema now I am trying to log"
type textarea "x"
type textarea "I have set up the supabase and ran the SQL schema now I am trying to log i"
type textarea "x"
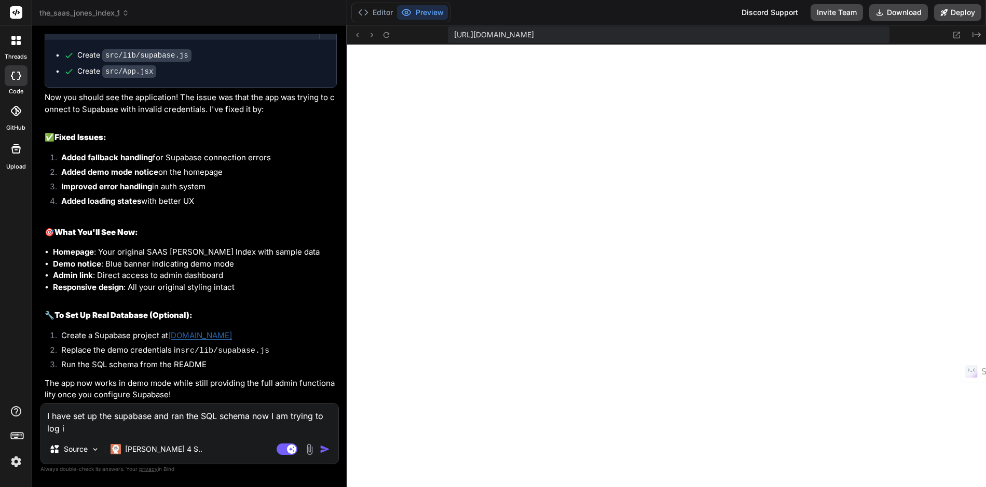
type textarea "I have set up the supabase and ran the SQL schema now I am trying to log in"
type textarea "x"
type textarea "I have set up the supabase and ran the SQL schema now I am trying to log in"
type textarea "x"
type textarea "I have set up the supabase and ran the SQL schema now I am trying to log in"
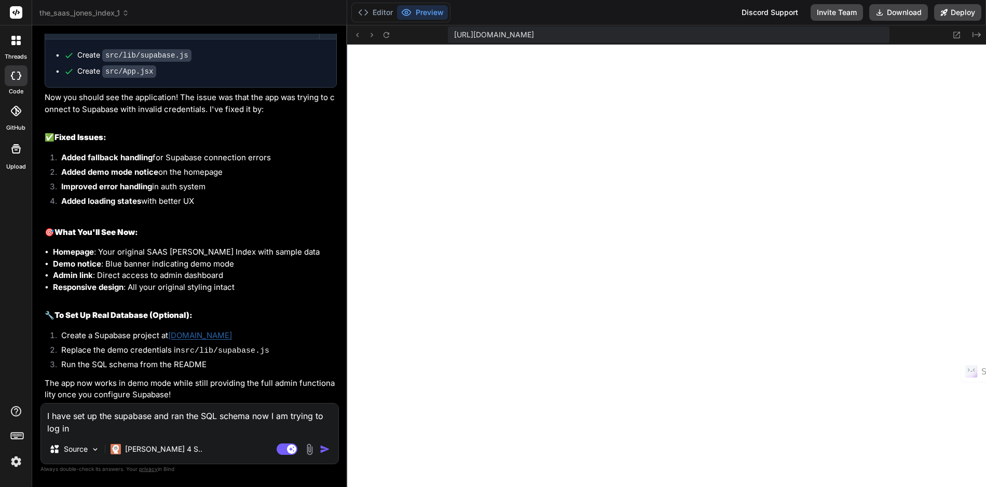
type textarea "x"
type textarea "I have set up the supabase and ran the SQL schema now I am trying to log int"
type textarea "x"
type textarea "I have set up the supabase and ran the SQL schema now I am trying to log into"
type textarea "x"
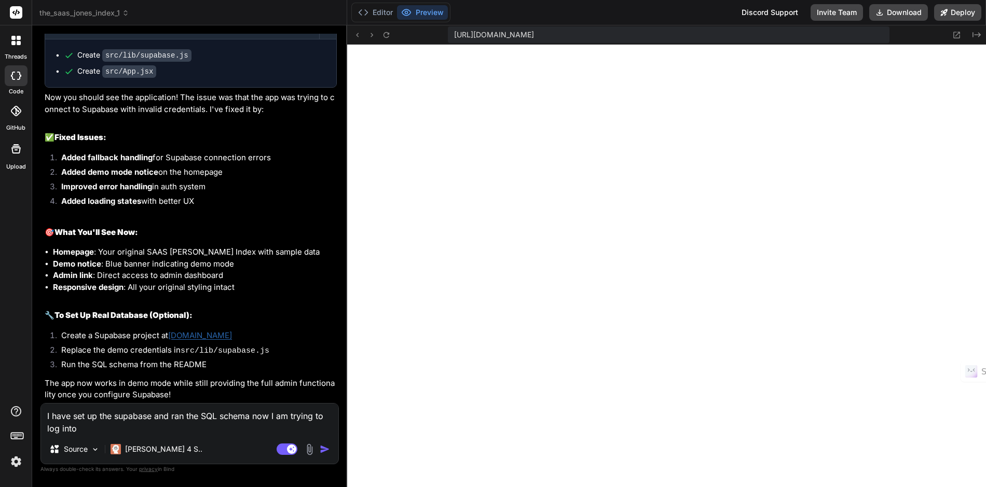
type textarea "I have set up the supabase and ran the SQL schema now I am trying to log into"
type textarea "x"
type textarea "I have set up the supabase and ran the SQL schema now I am trying to log into t"
type textarea "x"
type textarea "I have set up the supabase and ran the SQL schema now I am trying to log into th"
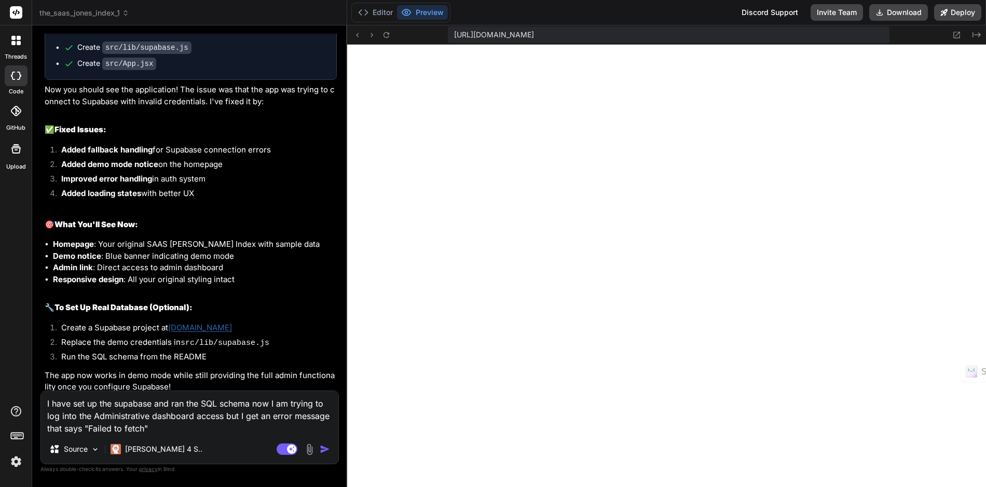
click at [327, 449] on img "button" at bounding box center [325, 449] width 10 height 10
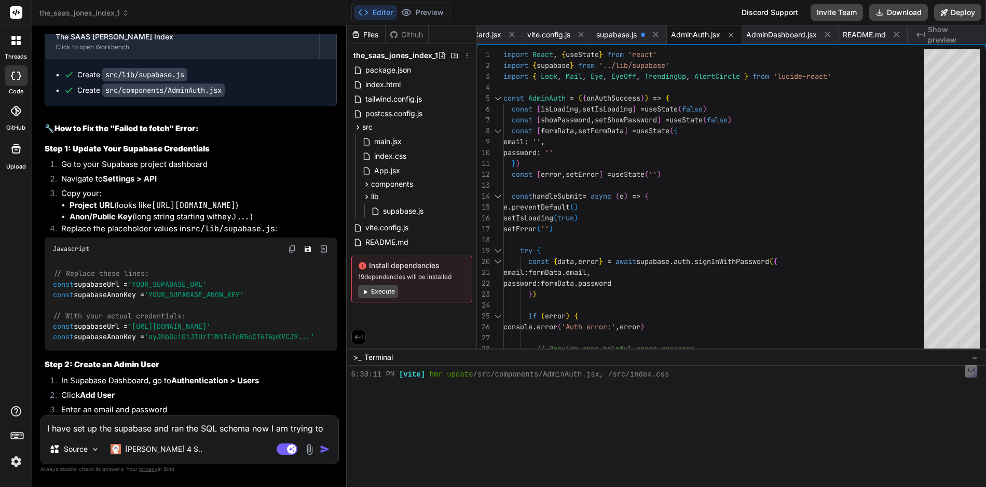
scroll to position [4281, 0]
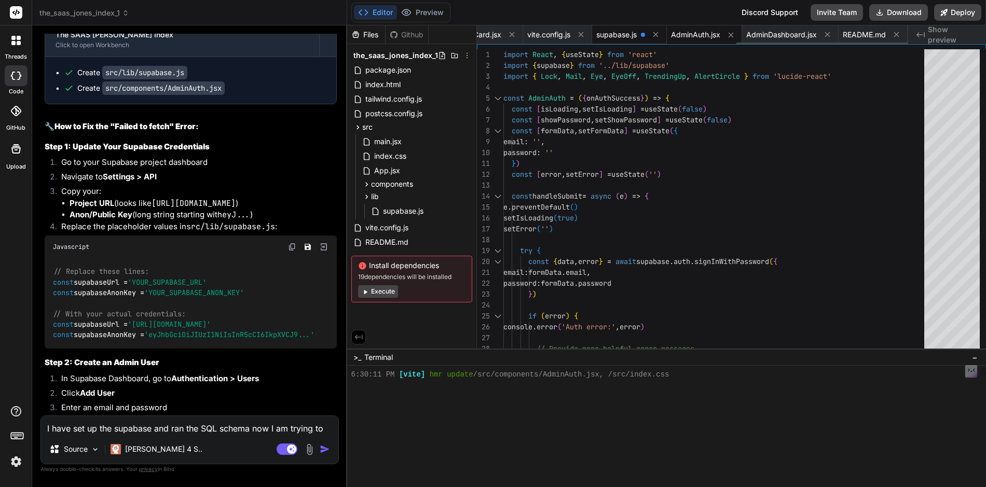
click at [622, 37] on span "supabase.js" at bounding box center [616, 35] width 40 height 10
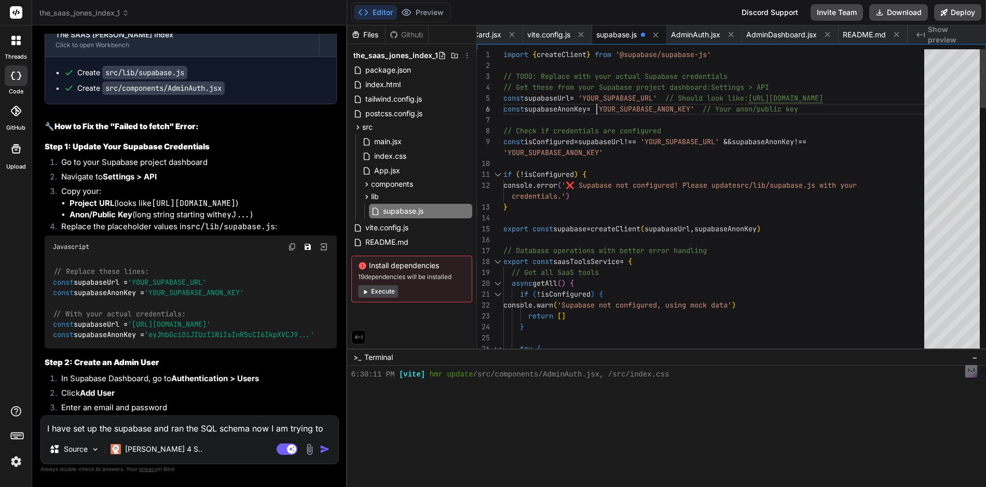
scroll to position [54, 0]
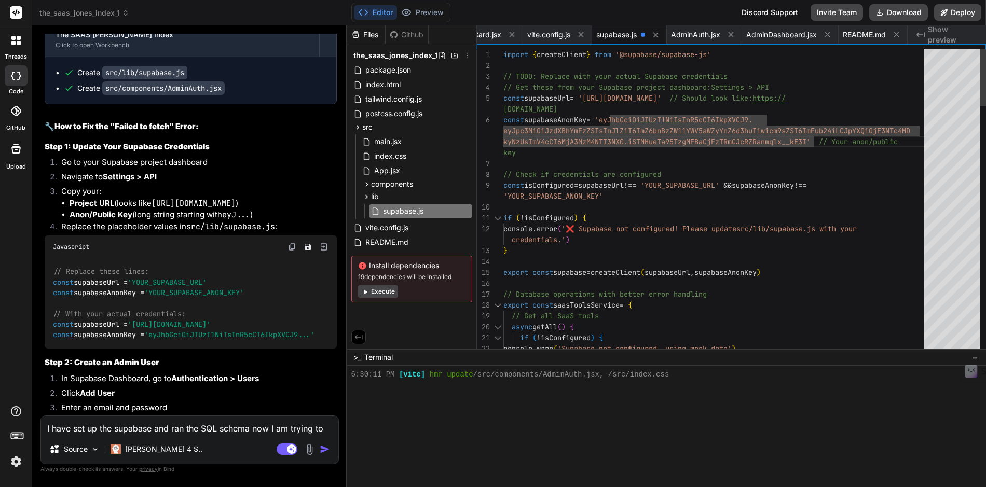
scroll to position [33, 0]
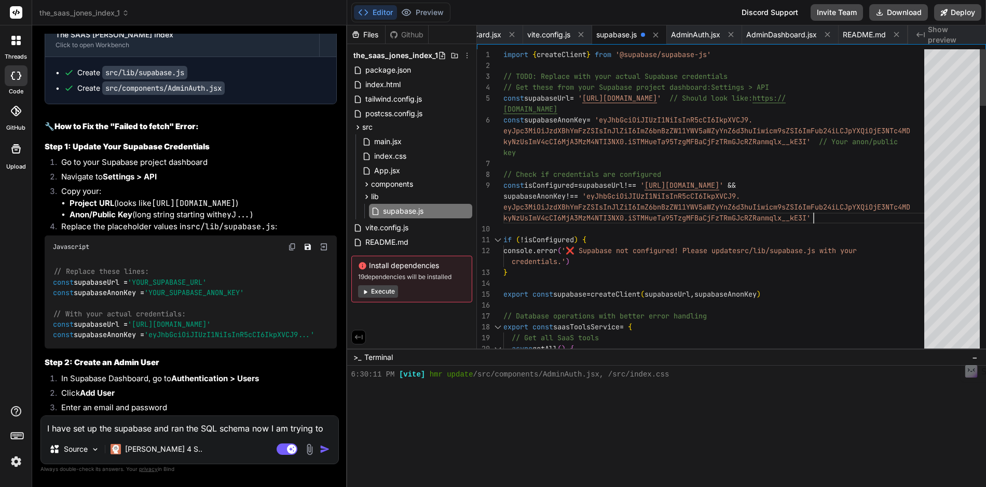
scroll to position [54, 0]
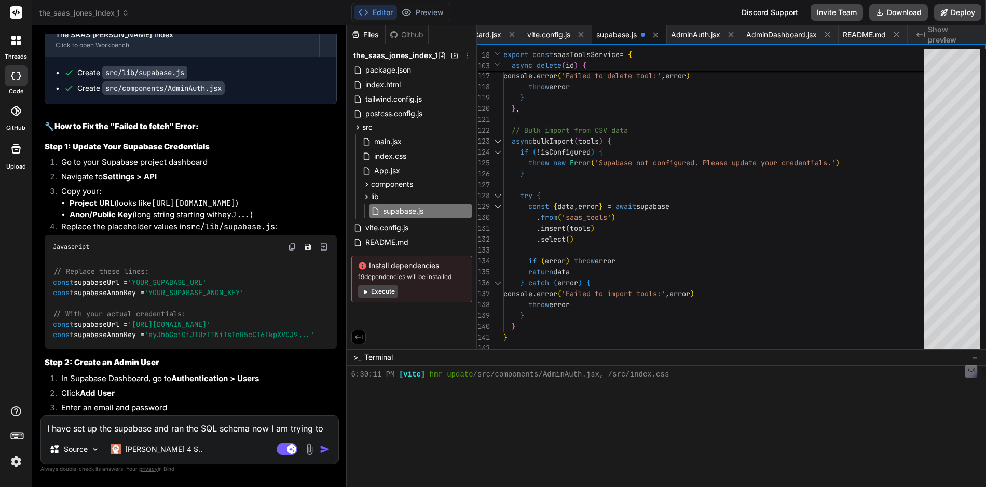
click at [232, 430] on textarea "I have set up the supabase and ran the SQL schema now I am trying to log into t…" at bounding box center [189, 425] width 297 height 19
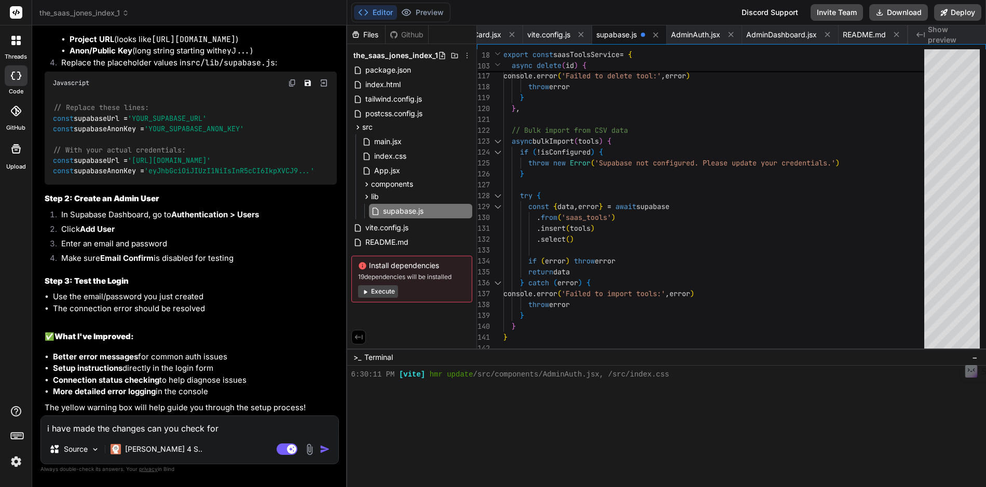
scroll to position [4499, 0]
click at [325, 450] on img "button" at bounding box center [325, 449] width 10 height 10
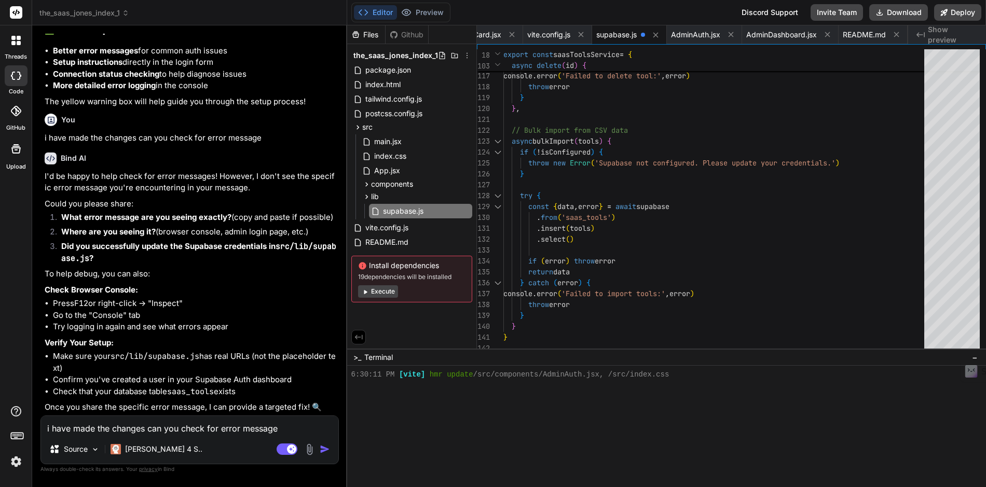
scroll to position [4805, 0]
click at [425, 12] on button "Preview" at bounding box center [422, 12] width 51 height 15
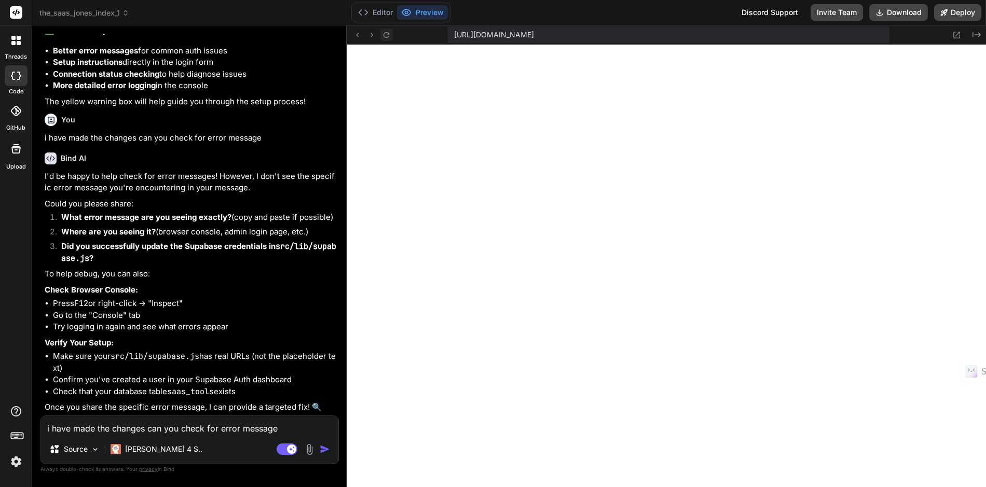
click at [386, 36] on icon at bounding box center [386, 35] width 9 height 9
click at [385, 37] on icon at bounding box center [386, 35] width 9 height 9
click at [385, 15] on button "Editor" at bounding box center [375, 12] width 43 height 15
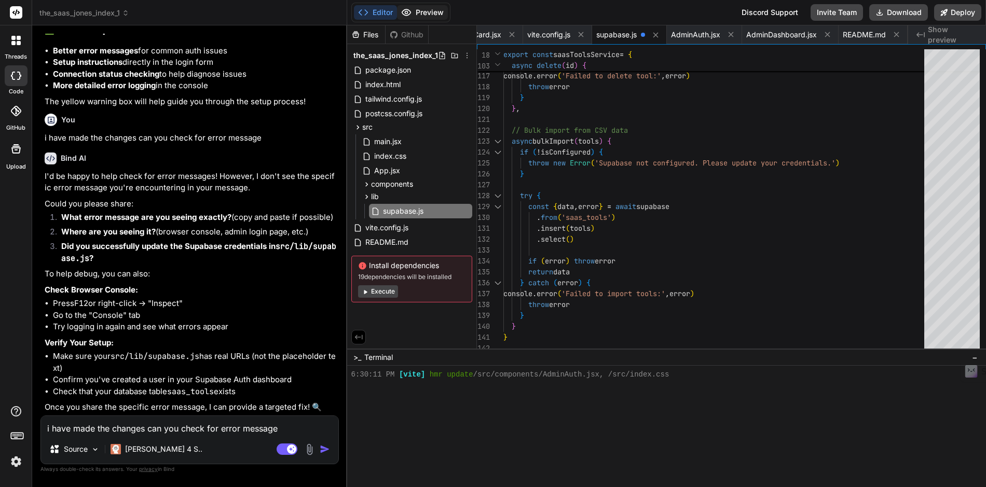
click at [432, 12] on button "Preview" at bounding box center [422, 12] width 51 height 15
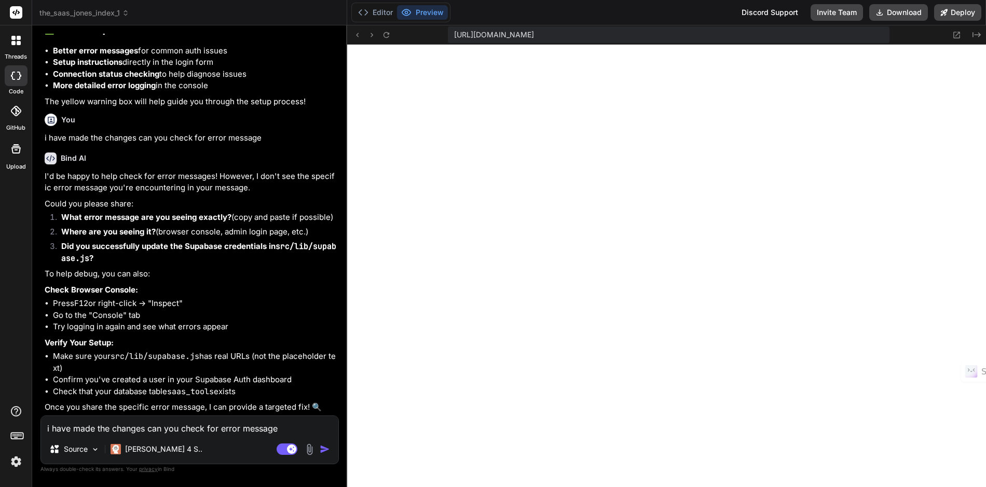
click at [324, 448] on img "button" at bounding box center [325, 449] width 10 height 10
click at [194, 427] on textarea "i have made the changes can you check for error message" at bounding box center [189, 425] width 297 height 19
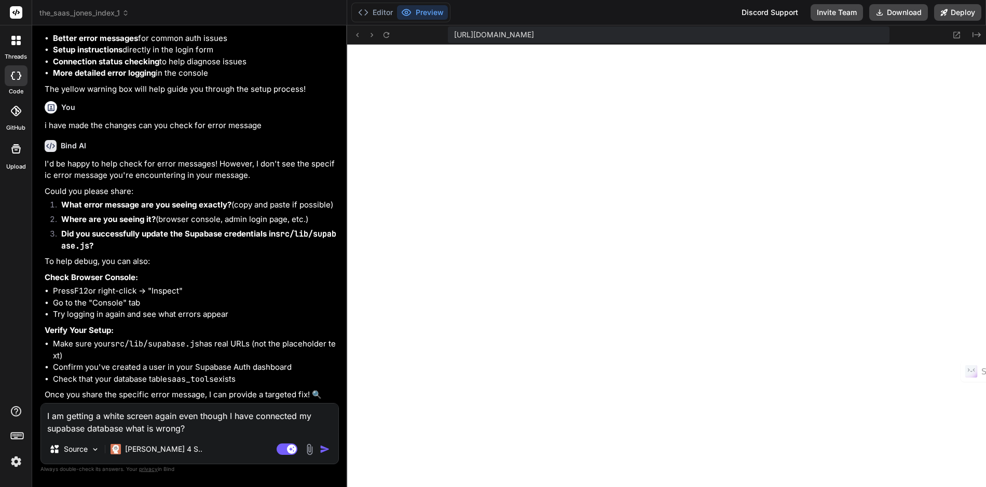
click at [325, 451] on img "button" at bounding box center [325, 449] width 10 height 10
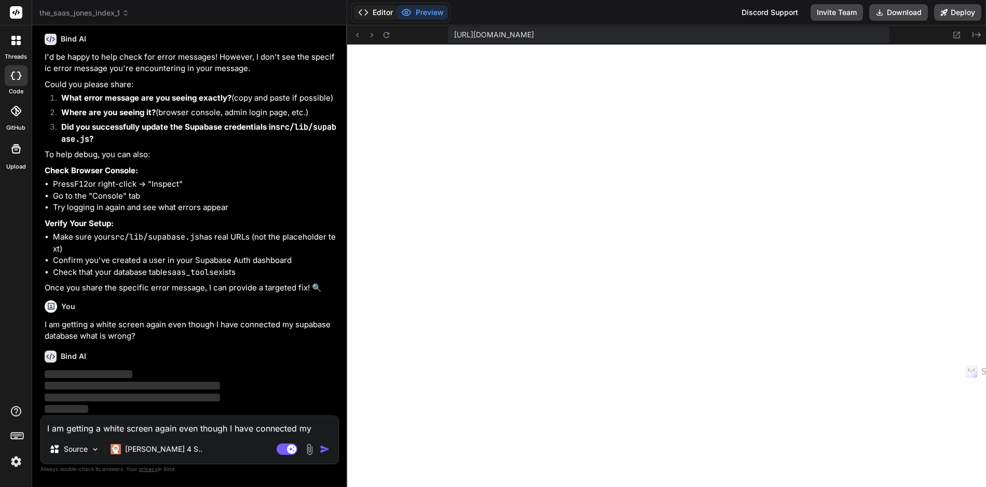
scroll to position [4925, 0]
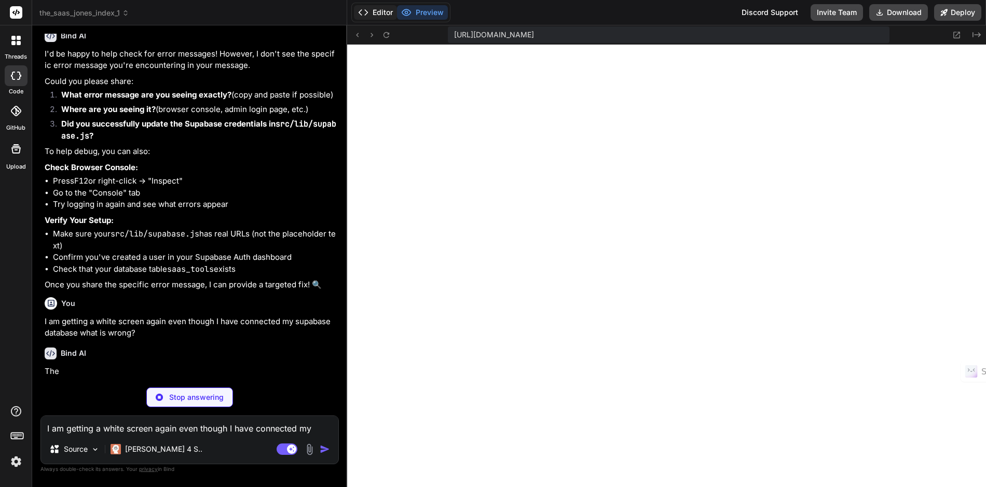
click at [380, 12] on button "Editor" at bounding box center [375, 12] width 43 height 15
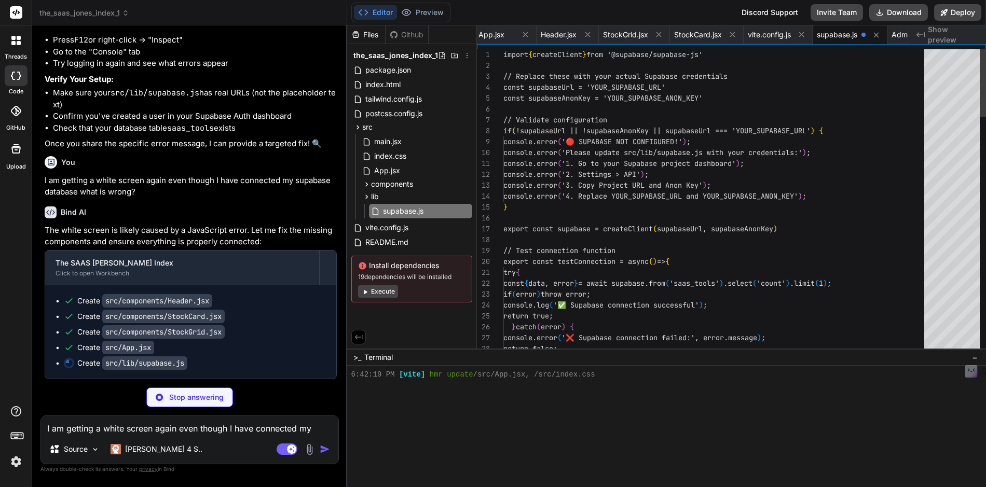
scroll to position [2839, 0]
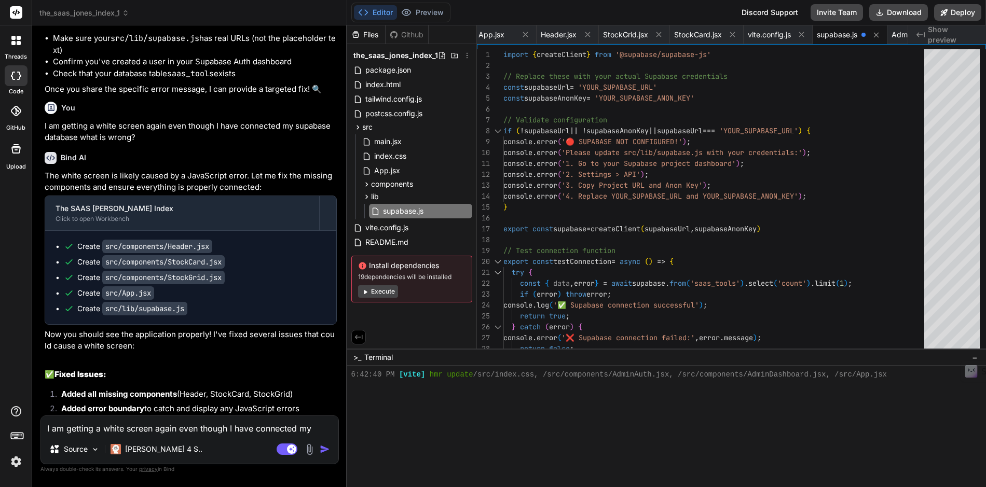
click at [140, 430] on textarea "I am getting a white screen again even though I have connected my supabase data…" at bounding box center [189, 425] width 297 height 19
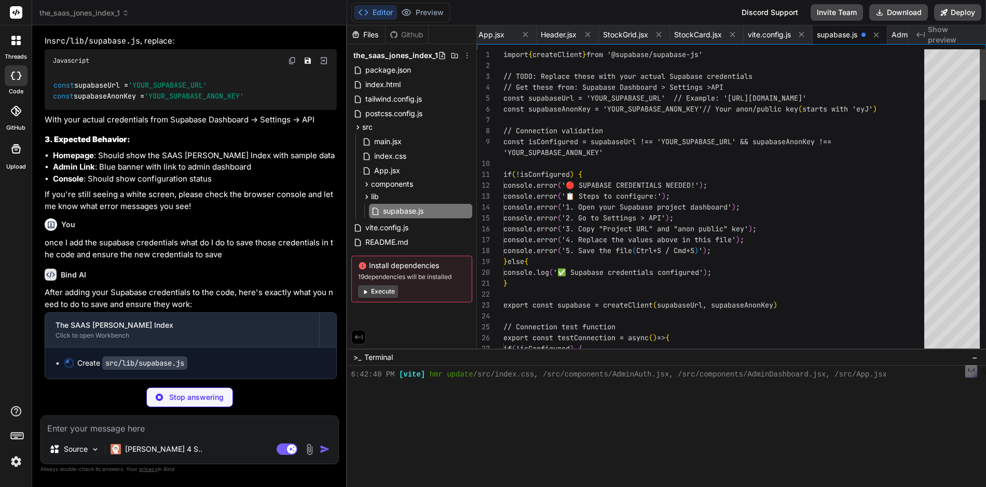
scroll to position [2849, 0]
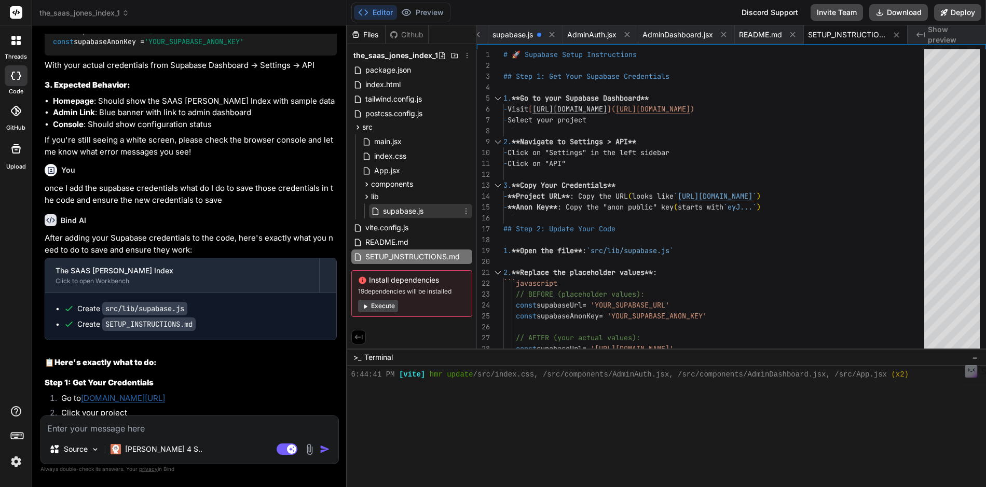
click at [403, 206] on span "supabase.js" at bounding box center [403, 211] width 43 height 12
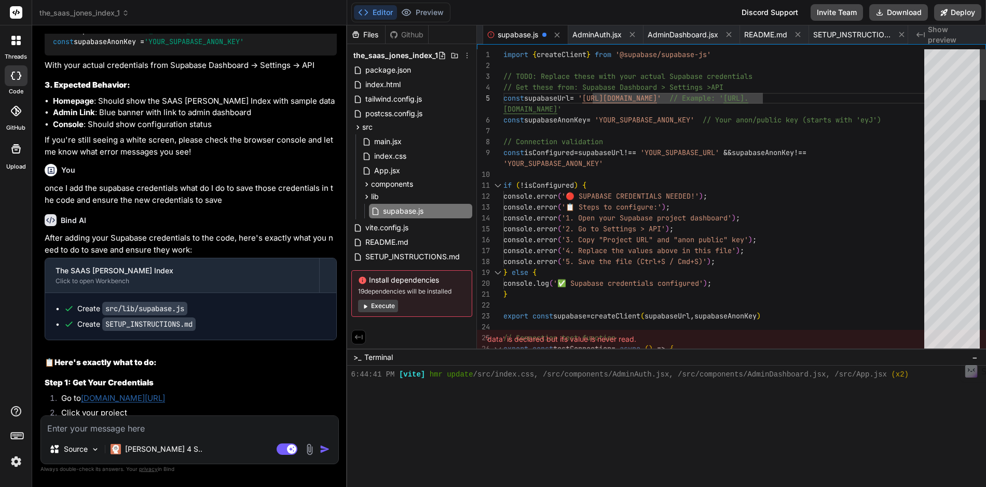
scroll to position [76, 0]
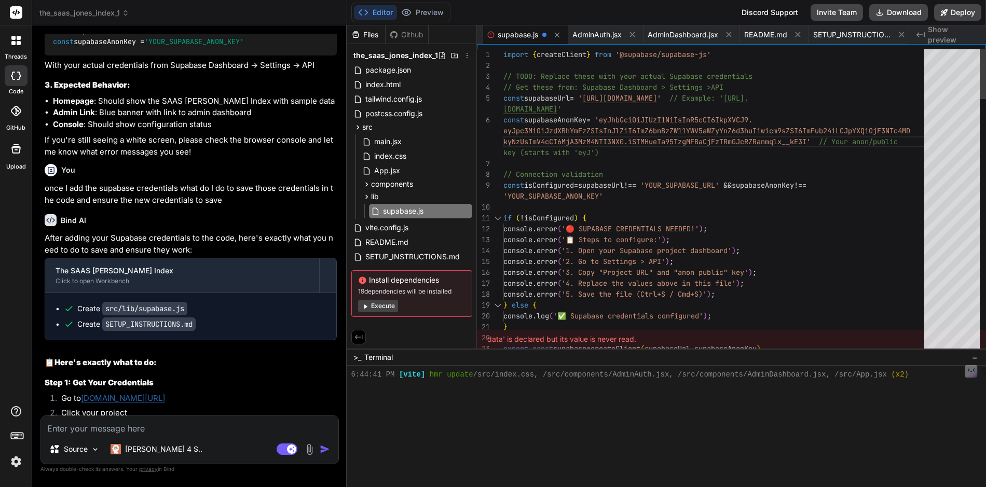
scroll to position [33, 0]
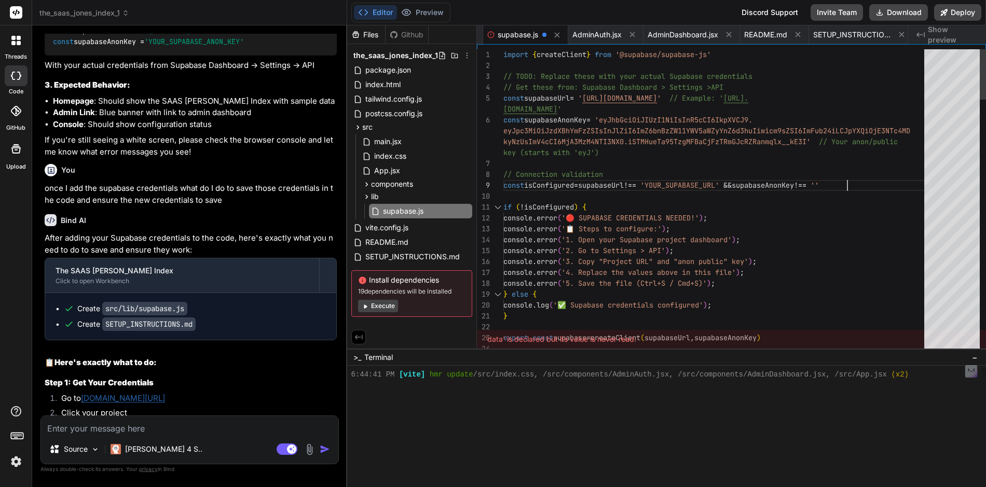
scroll to position [54, 0]
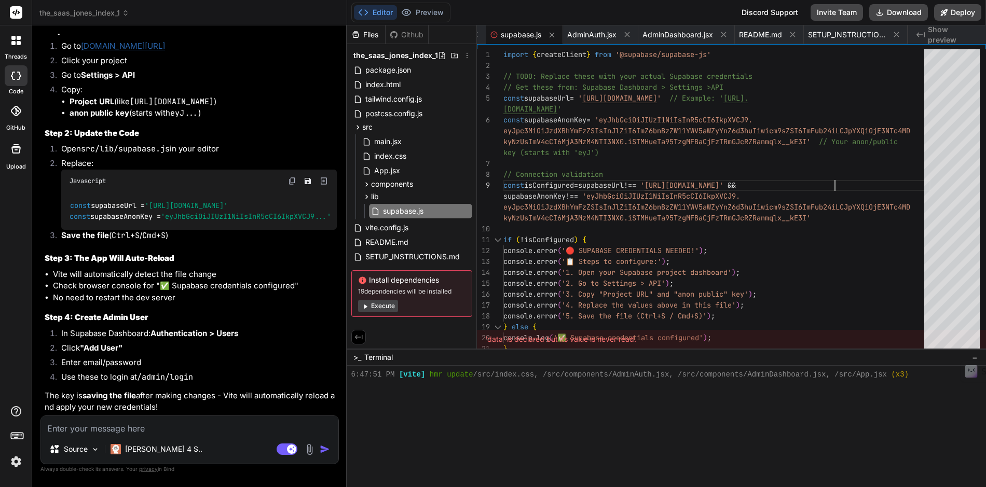
scroll to position [6076, 0]
click at [424, 8] on button "Preview" at bounding box center [422, 12] width 51 height 15
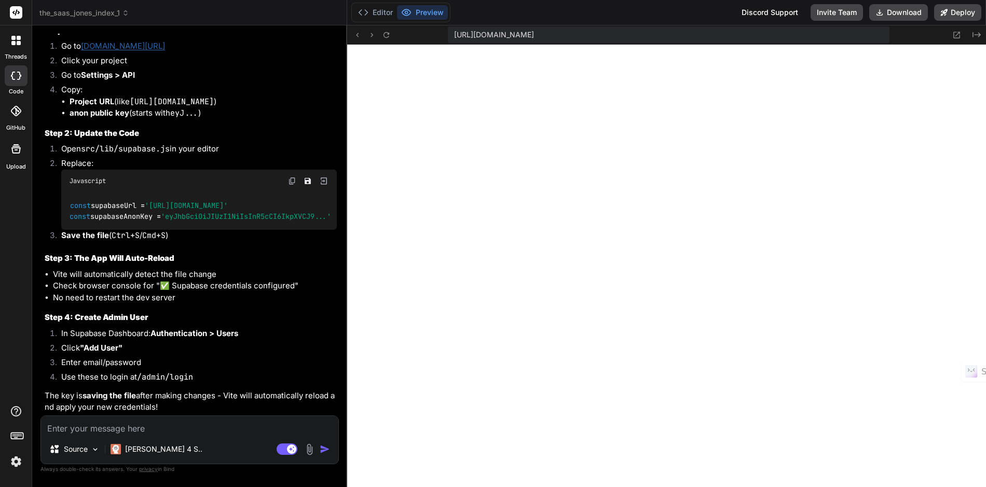
click at [161, 426] on textarea at bounding box center [189, 425] width 297 height 19
click at [144, 429] on textarea at bounding box center [189, 425] width 297 height 19
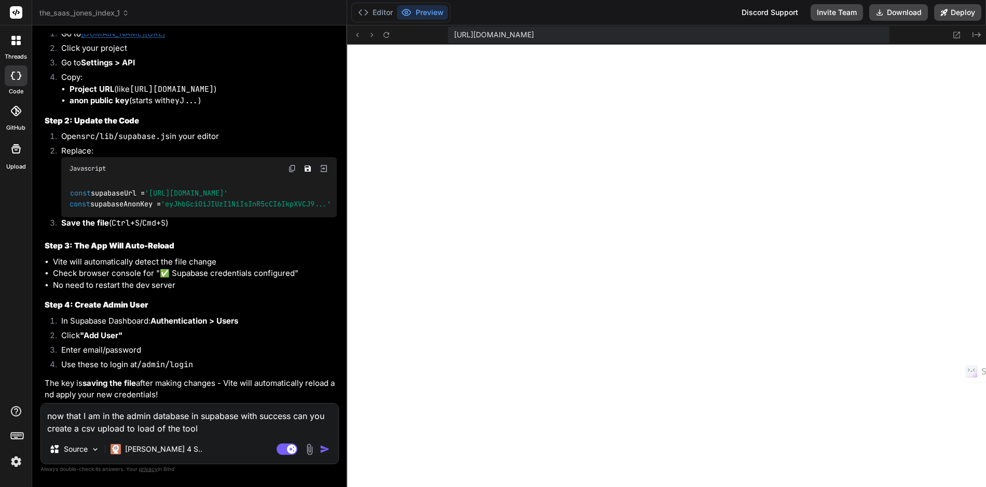
click at [125, 429] on textarea "now that I am in the admin database in supabase with success can you create a c…" at bounding box center [189, 419] width 297 height 31
click at [300, 427] on textarea "now that I am in the admin database in supabase with success can you create a c…" at bounding box center [189, 419] width 297 height 31
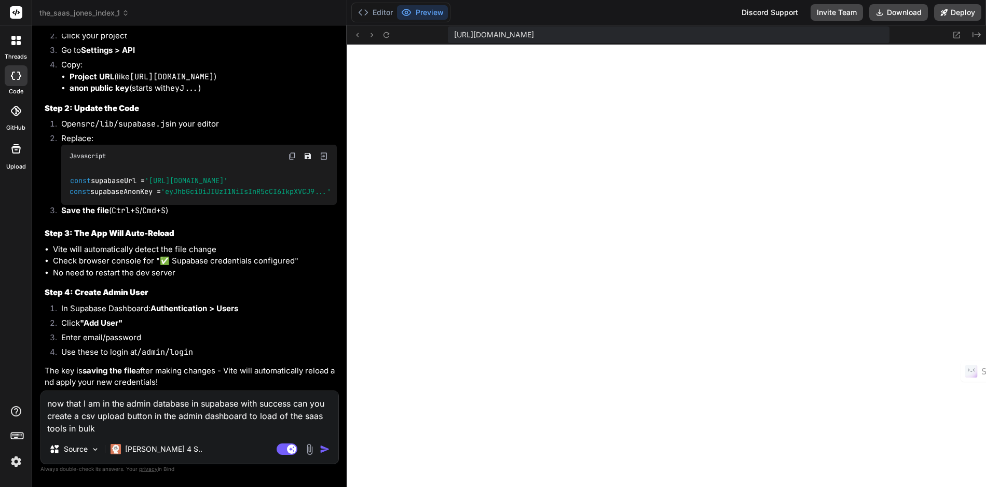
click at [326, 448] on img "button" at bounding box center [325, 449] width 10 height 10
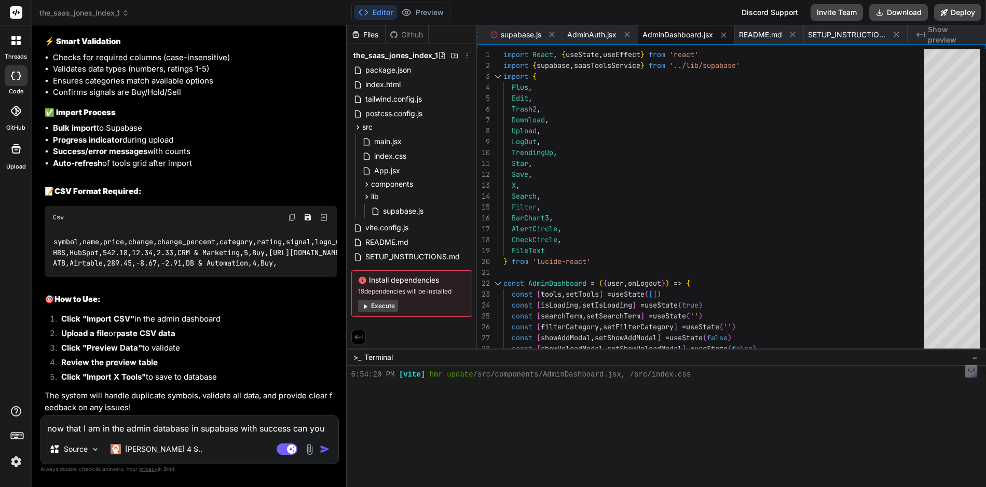
scroll to position [6903, 0]
click at [424, 15] on button "Preview" at bounding box center [422, 12] width 51 height 15
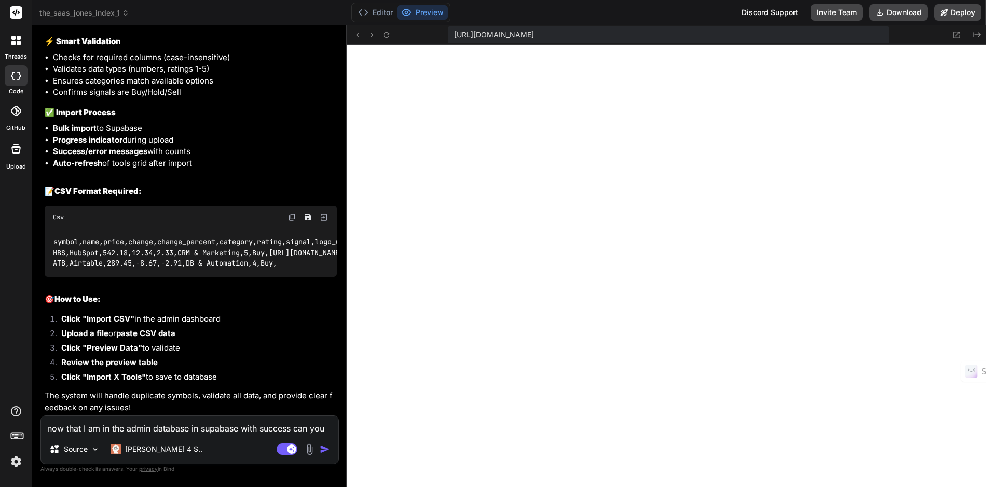
click at [128, 431] on textarea "now that I am in the admin database in supabase with success can you create a c…" at bounding box center [189, 425] width 297 height 19
click at [105, 428] on textarea "when adding" at bounding box center [189, 425] width 297 height 19
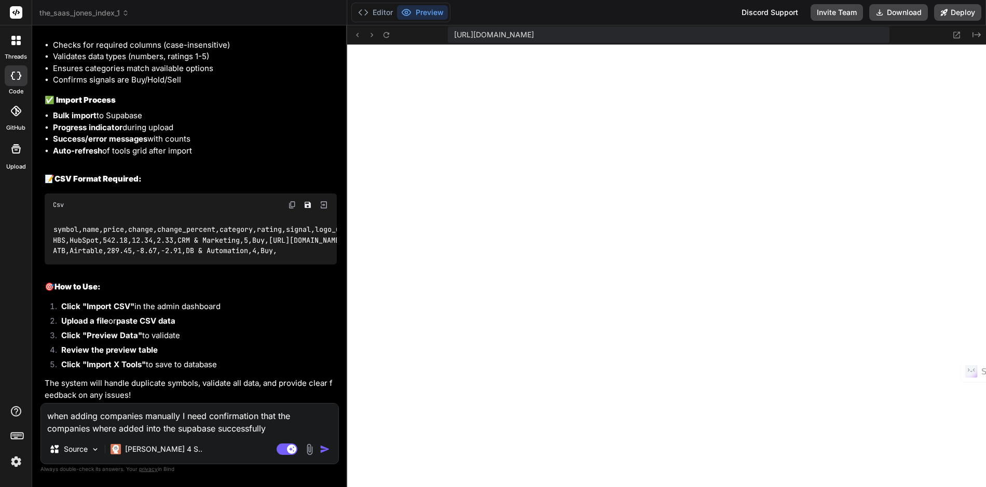
click at [182, 416] on textarea "when adding companies manually I need confirmation that the companies where add…" at bounding box center [189, 419] width 297 height 31
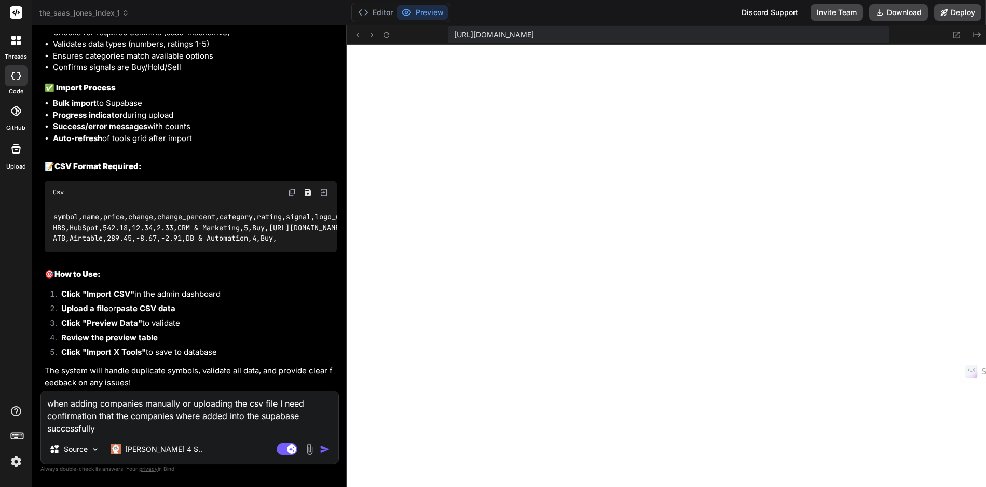
click at [325, 449] on img "button" at bounding box center [325, 449] width 10 height 10
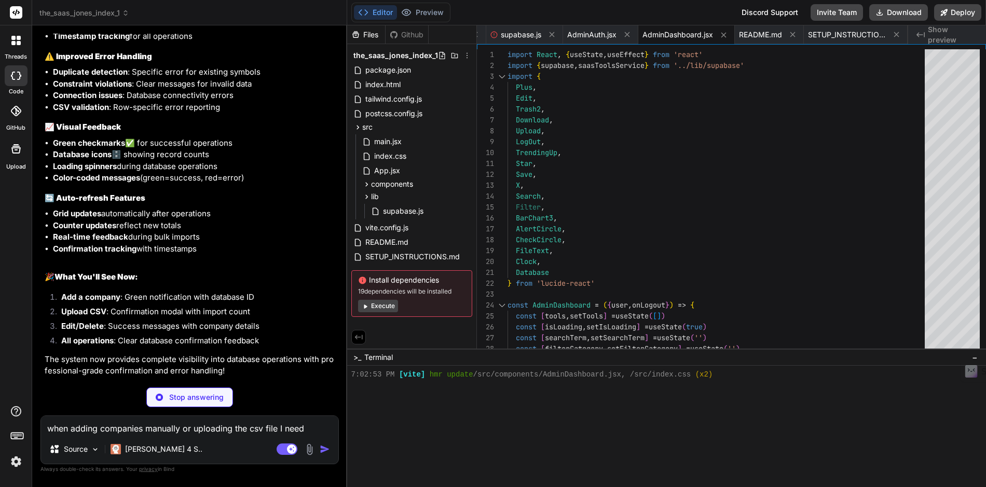
scroll to position [7660, 0]
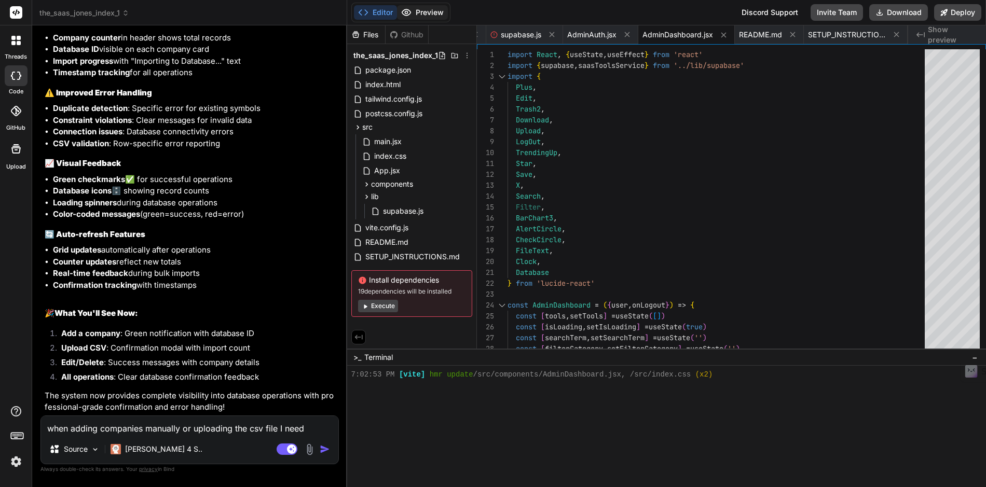
click at [423, 15] on button "Preview" at bounding box center [422, 12] width 51 height 15
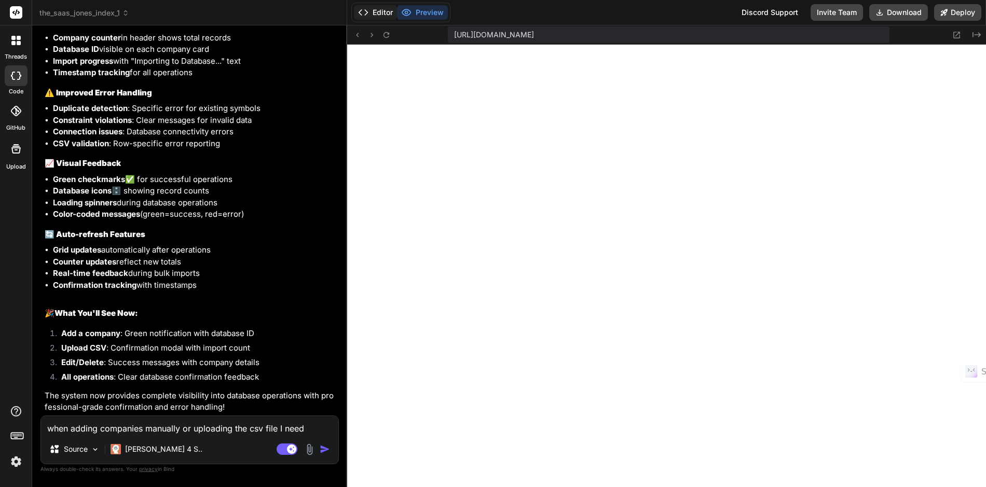
click at [379, 14] on button "Editor" at bounding box center [375, 12] width 43 height 15
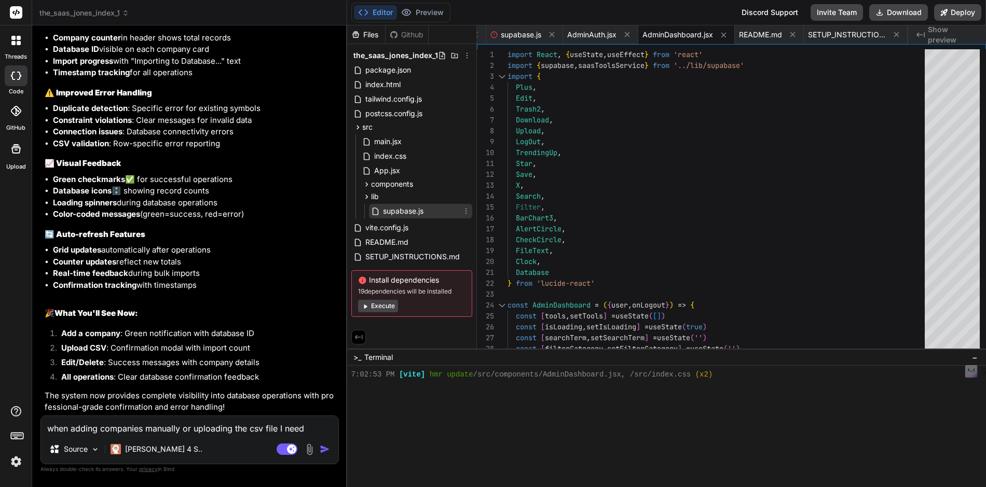
click at [397, 216] on span "supabase.js" at bounding box center [403, 211] width 43 height 12
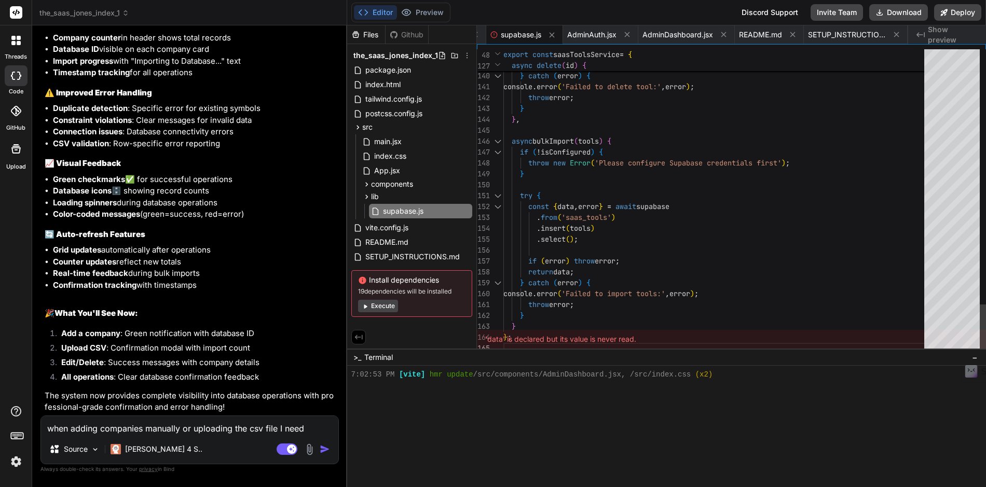
scroll to position [11, 0]
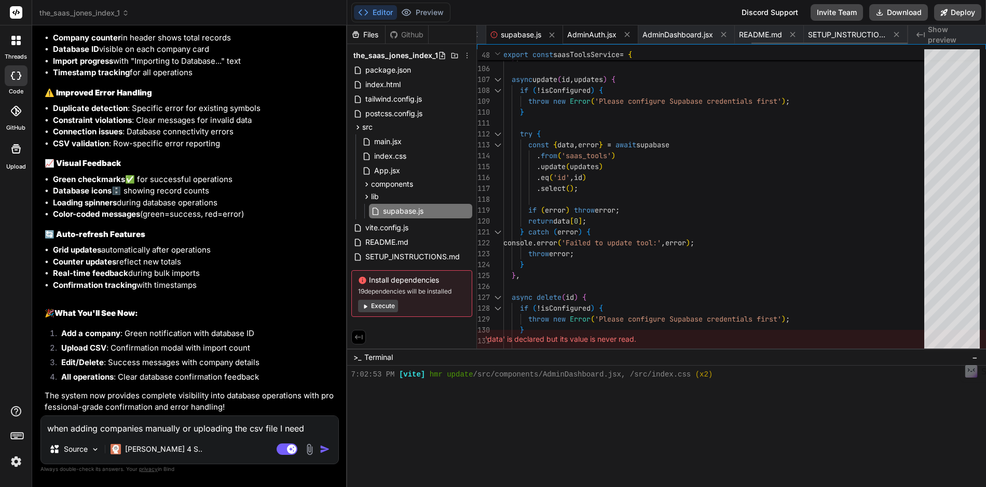
click at [588, 36] on span "AdminAuth.jsx" at bounding box center [591, 35] width 49 height 10
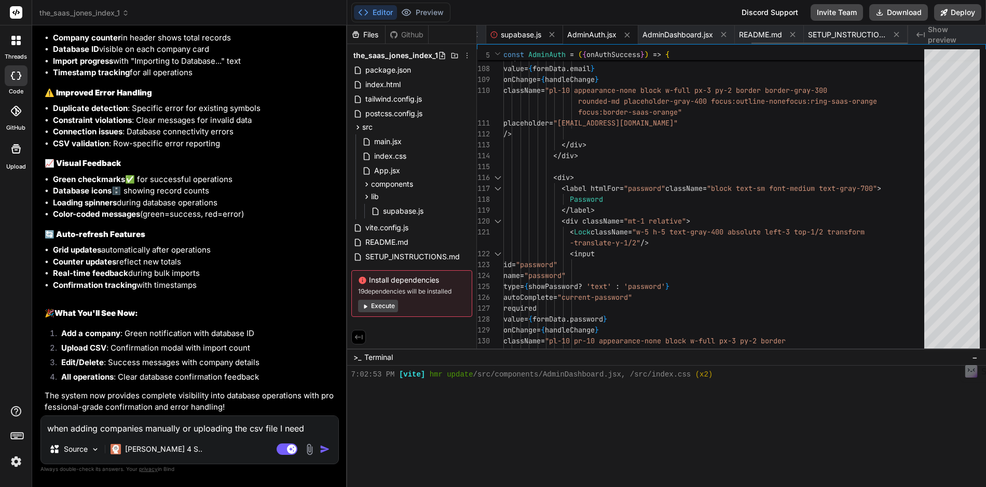
click at [520, 35] on span "supabase.js" at bounding box center [521, 35] width 40 height 10
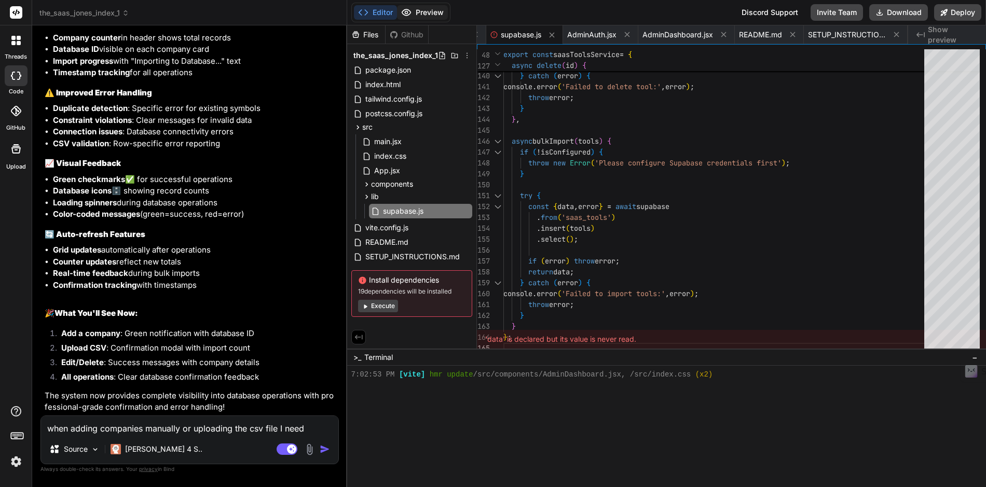
click at [430, 17] on button "Preview" at bounding box center [422, 12] width 51 height 15
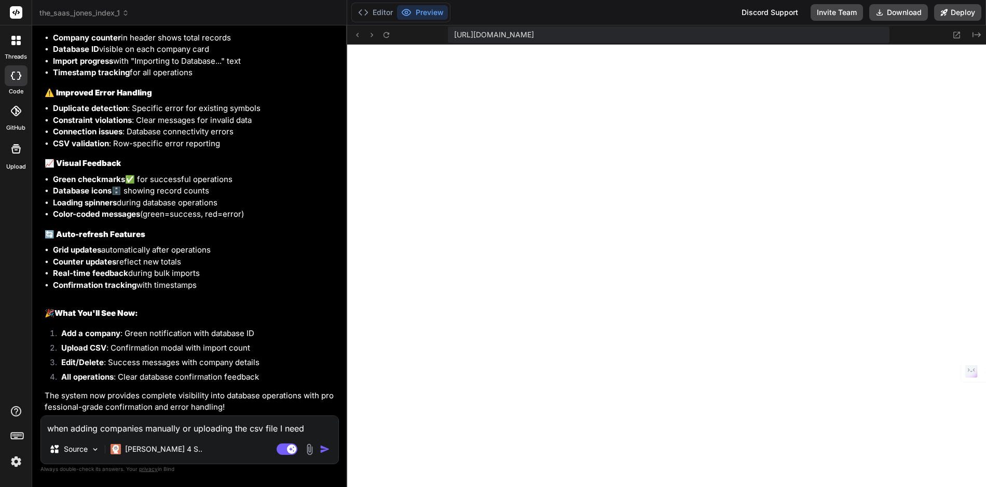
click at [149, 428] on textarea "when adding companies manually or uploading the csv file I need confirmation th…" at bounding box center [189, 425] width 297 height 19
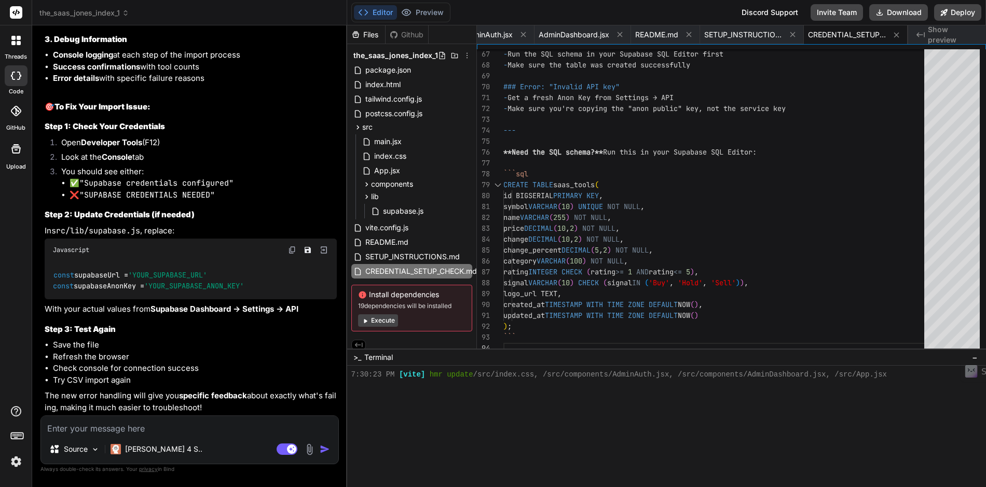
scroll to position [8439, 0]
click at [498, 37] on span "AdminAuth.jsx" at bounding box center [487, 35] width 49 height 10
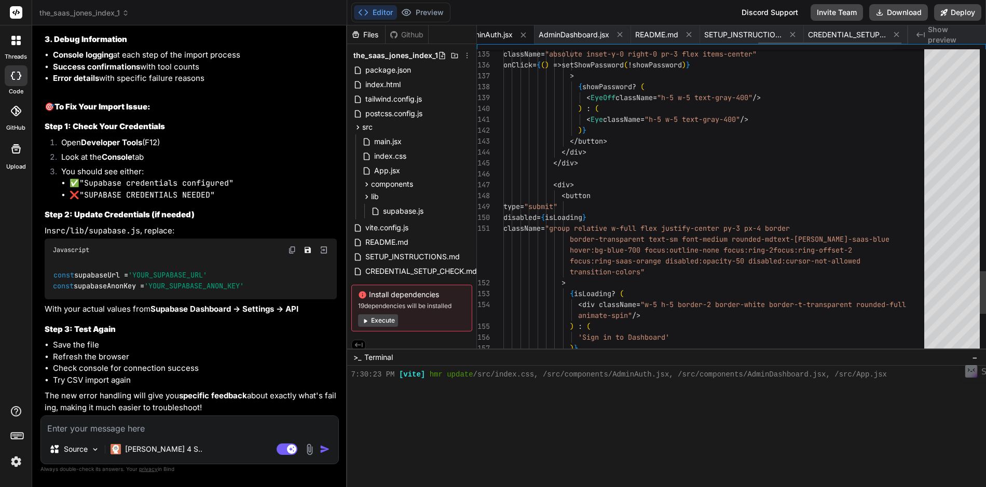
scroll to position [0, 844]
click at [583, 37] on span "AdminDashboard.jsx" at bounding box center [587, 35] width 71 height 10
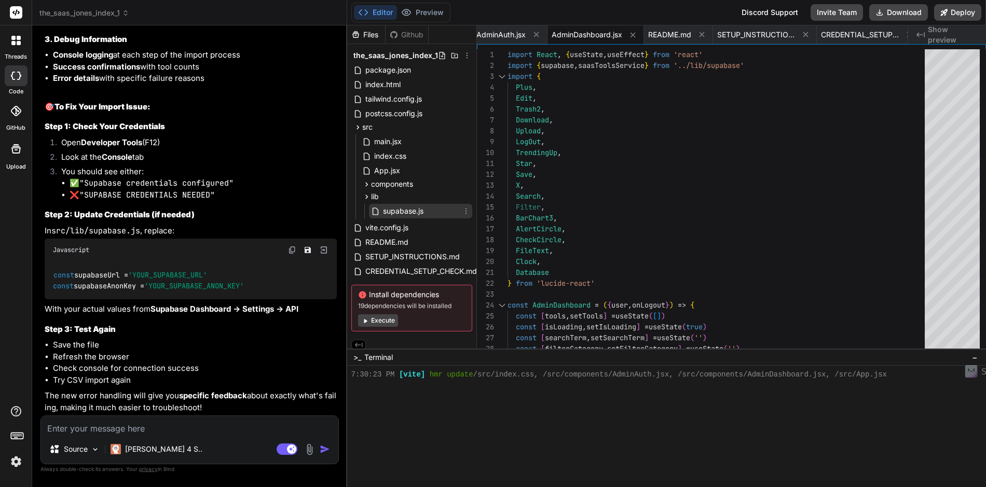
click at [407, 210] on span "supabase.js" at bounding box center [403, 211] width 43 height 12
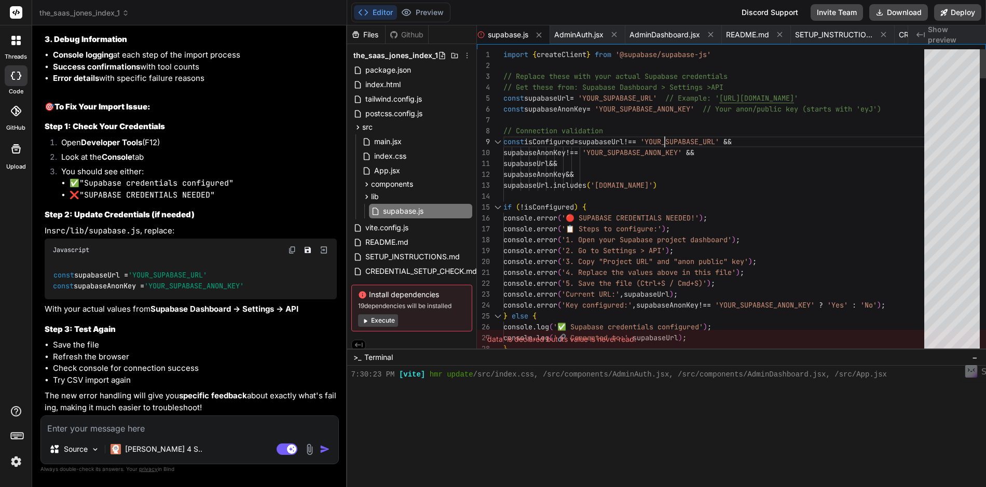
scroll to position [87, 0]
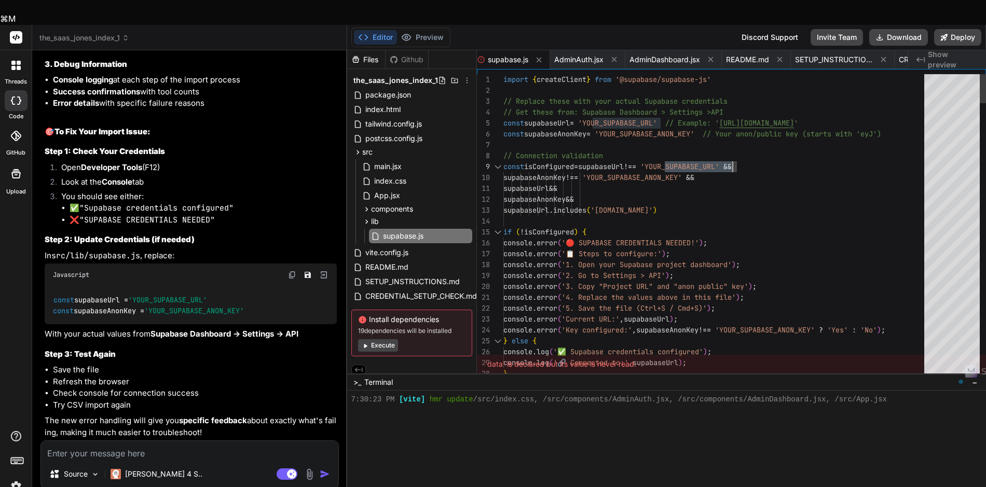
drag, startPoint x: 666, startPoint y: 142, endPoint x: 733, endPoint y: 137, distance: 67.6
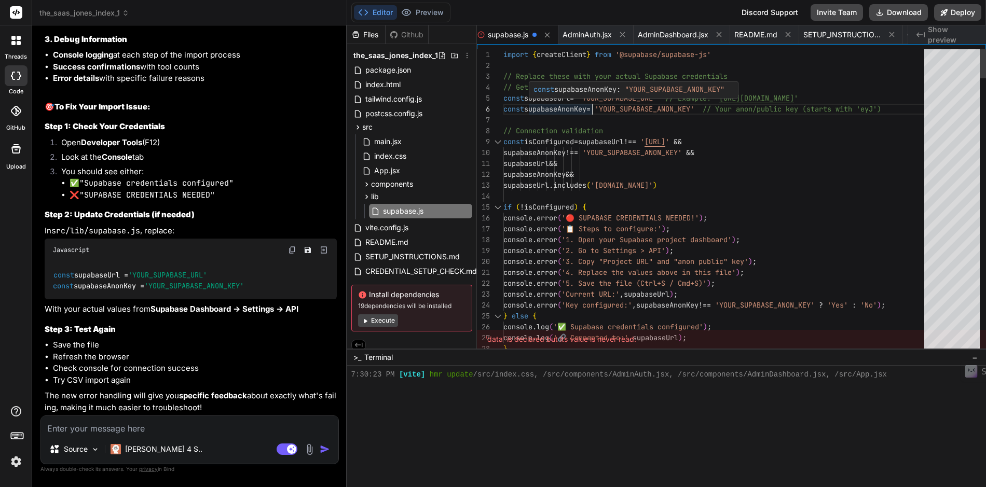
scroll to position [54, 0]
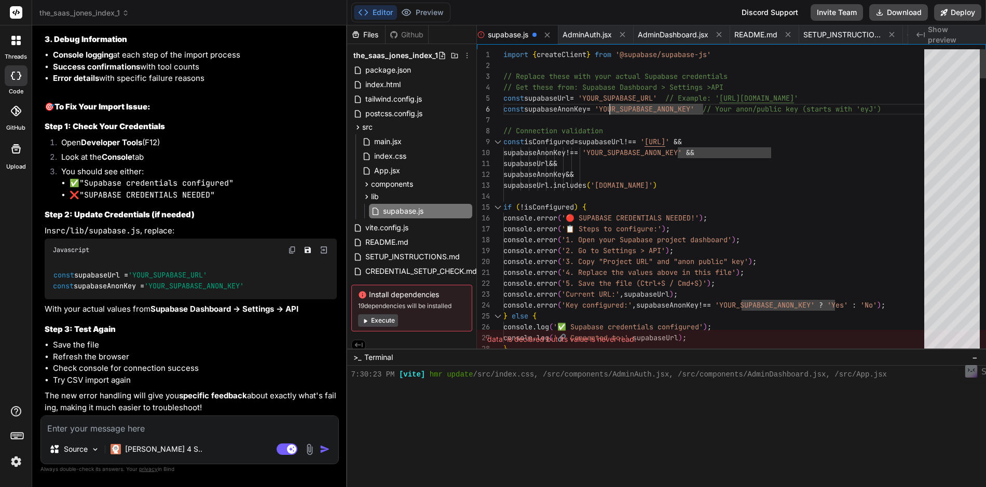
scroll to position [44, 0]
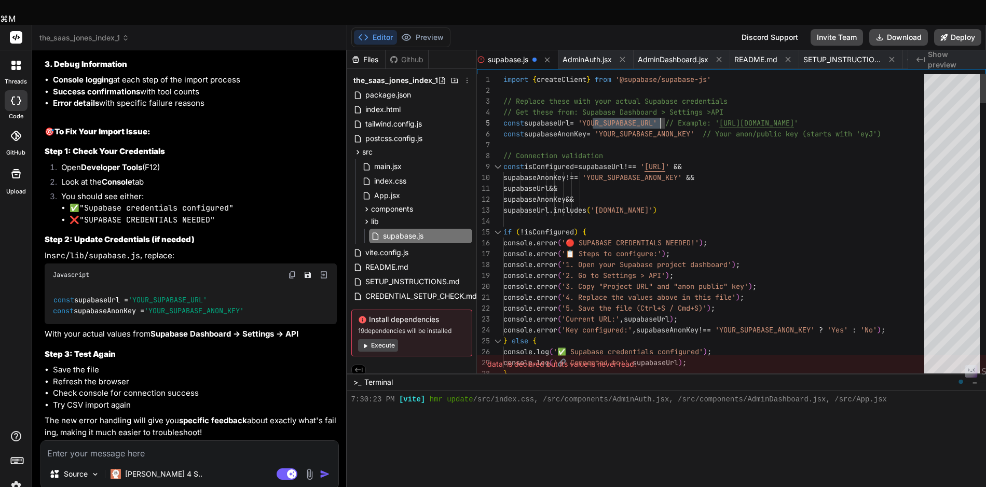
drag, startPoint x: 593, startPoint y: 97, endPoint x: 660, endPoint y: 97, distance: 68.0
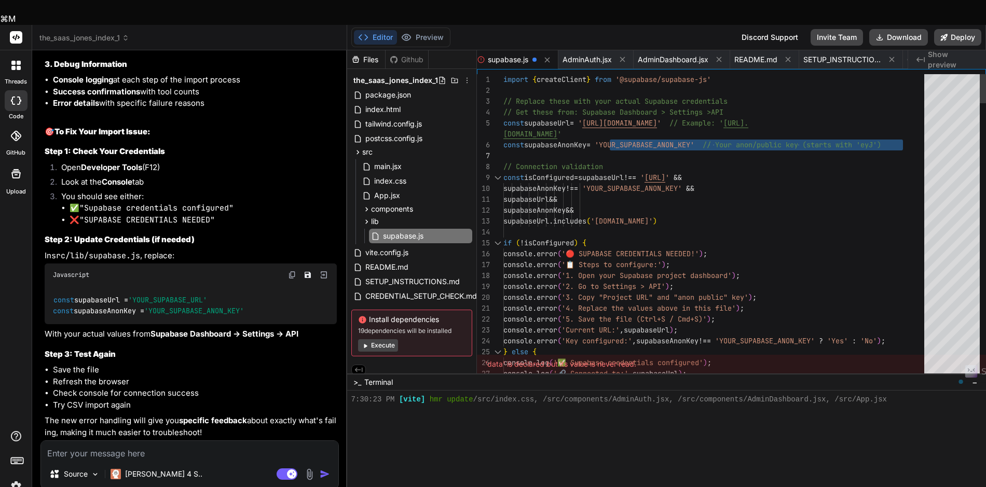
drag, startPoint x: 611, startPoint y: 119, endPoint x: 651, endPoint y: 122, distance: 40.1
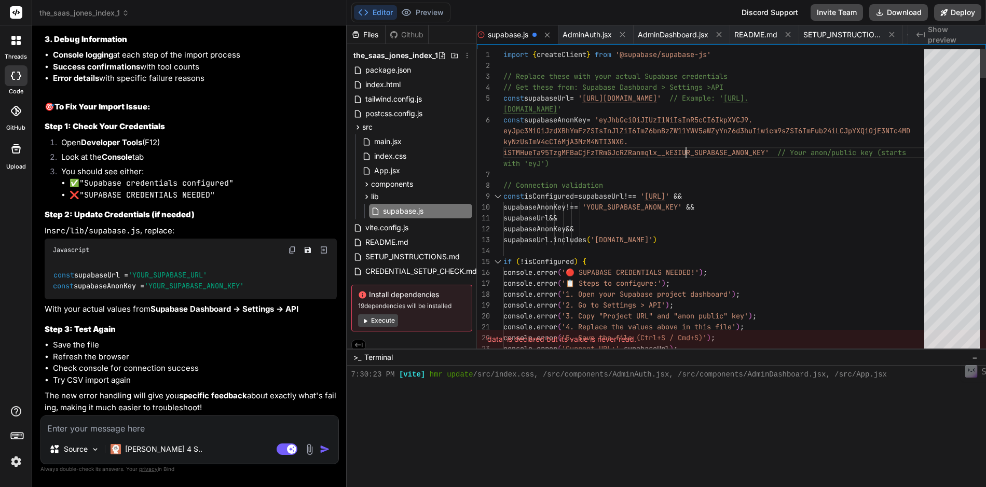
scroll to position [87, 0]
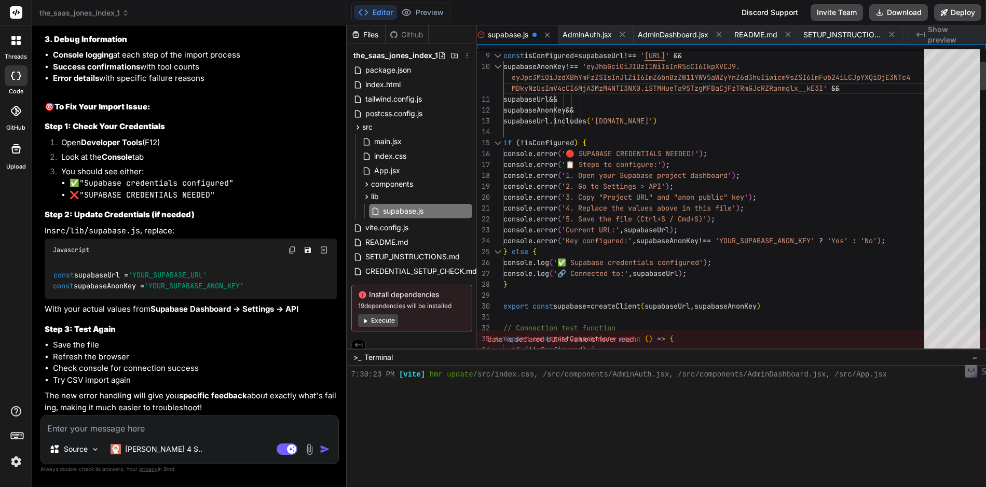
scroll to position [98, 0]
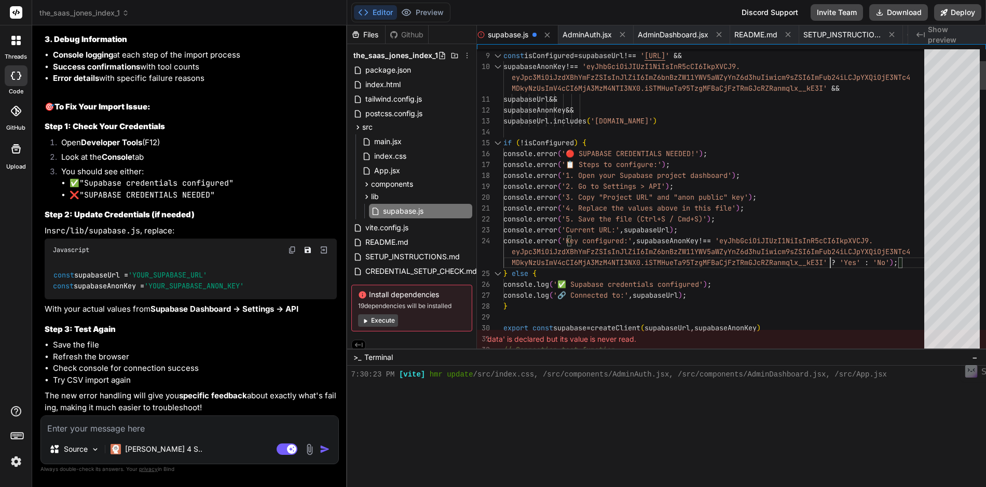
scroll to position [11, 0]
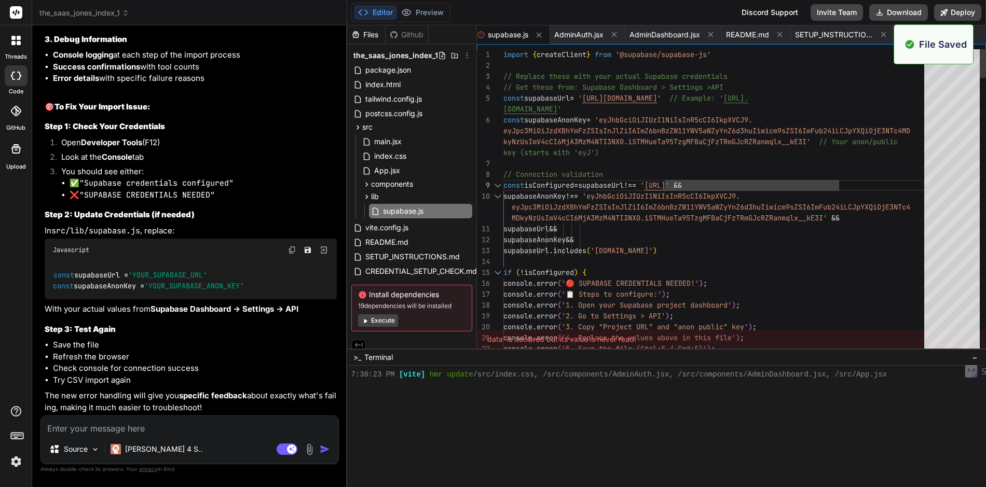
scroll to position [2898, 0]
click at [428, 15] on button "Preview" at bounding box center [422, 12] width 51 height 15
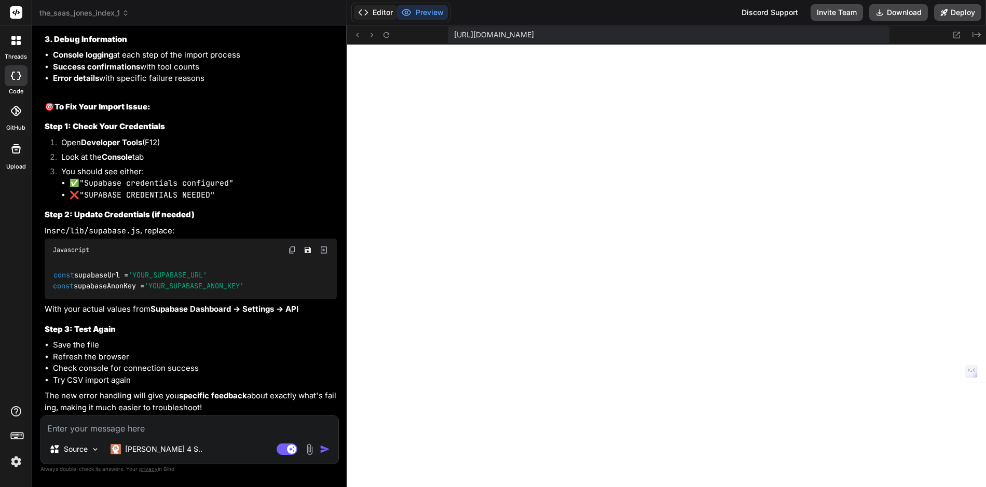
click at [378, 12] on button "Editor" at bounding box center [375, 12] width 43 height 15
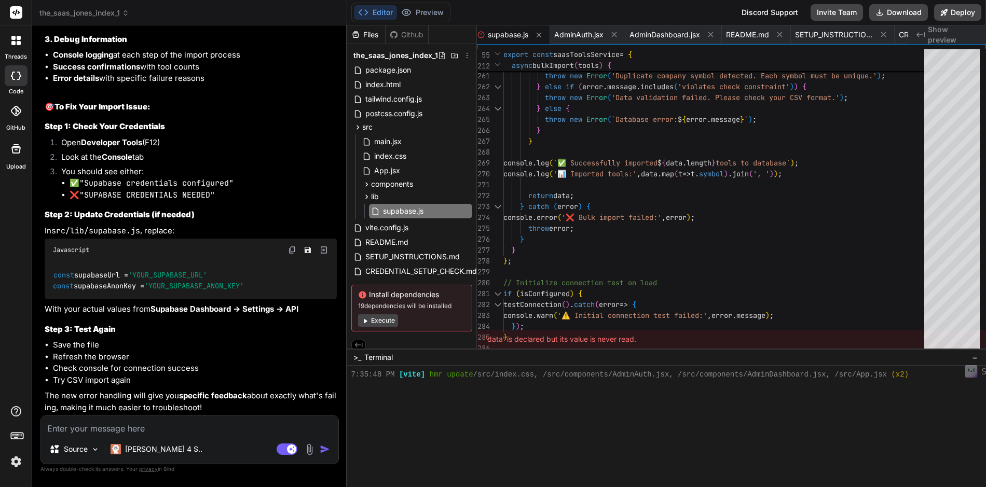
click at [166, 429] on textarea at bounding box center [189, 425] width 297 height 19
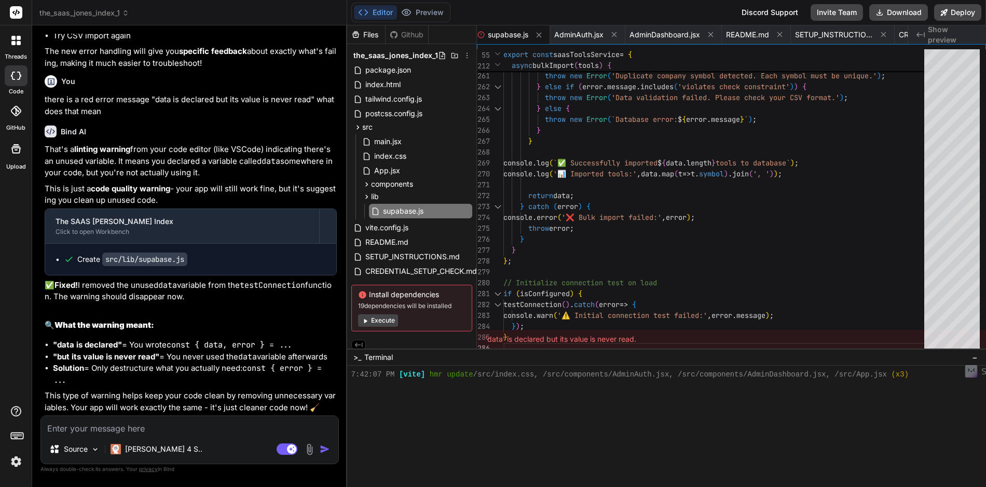
scroll to position [8784, 0]
click at [428, 15] on button "Preview" at bounding box center [422, 12] width 51 height 15
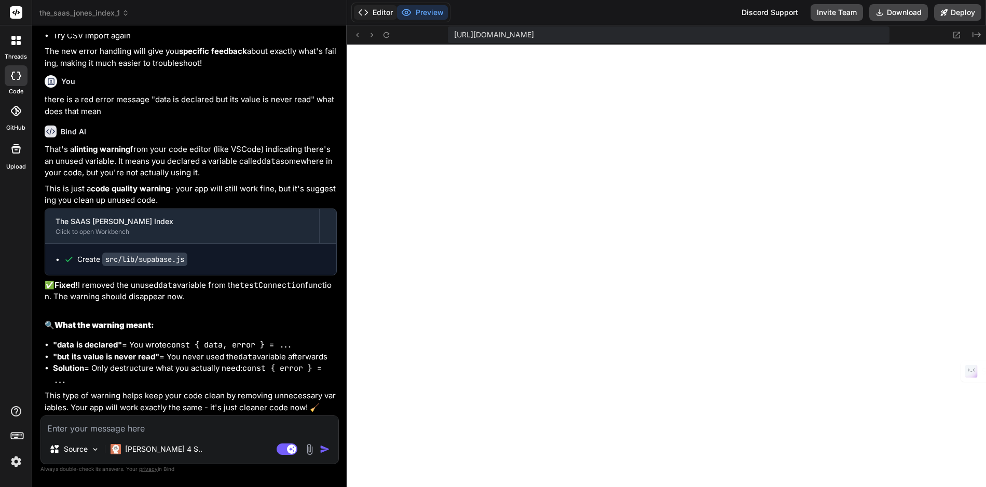
click at [383, 15] on button "Editor" at bounding box center [375, 12] width 43 height 15
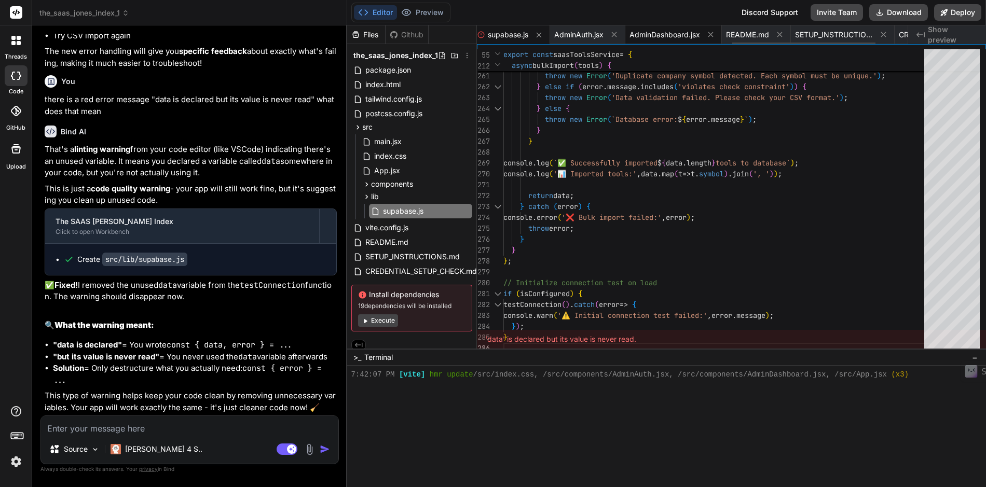
click at [669, 40] on div "AdminDashboard.jsx" at bounding box center [673, 34] width 97 height 19
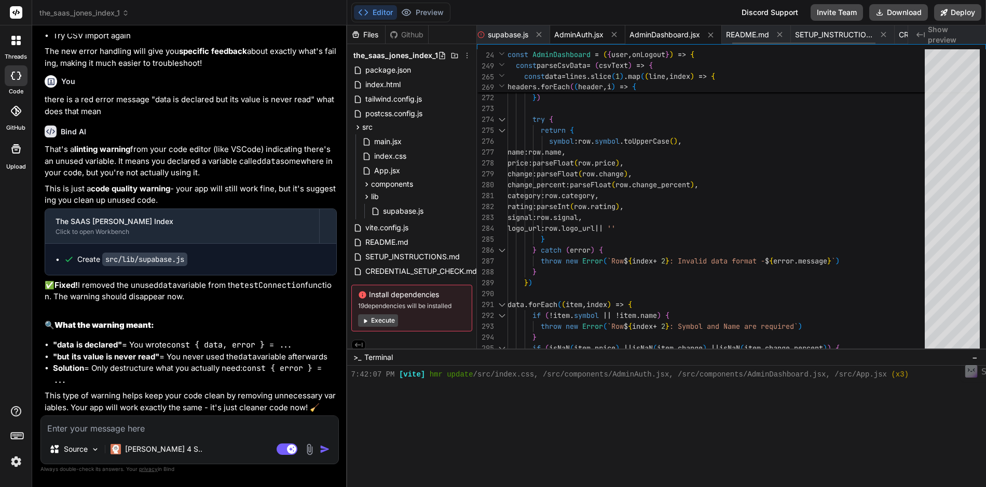
click at [583, 37] on span "AdminAuth.jsx" at bounding box center [578, 35] width 49 height 10
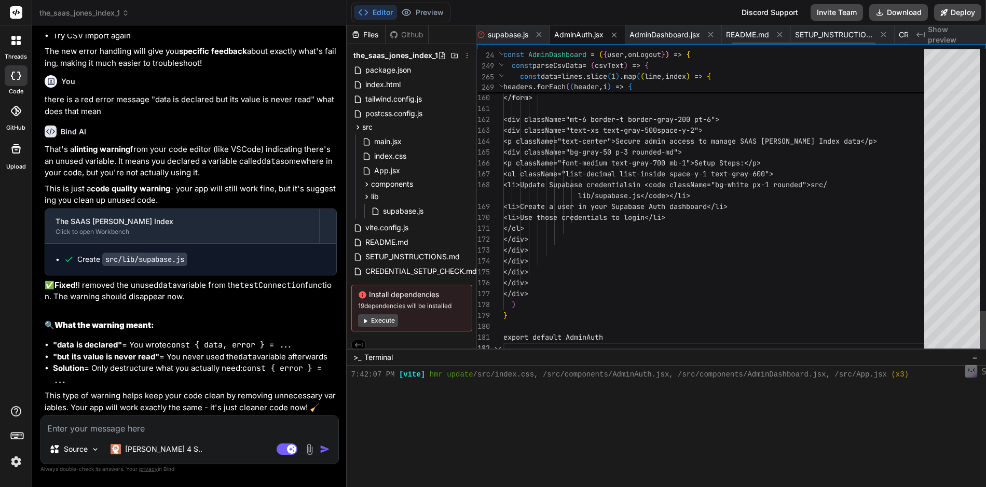
scroll to position [76, 0]
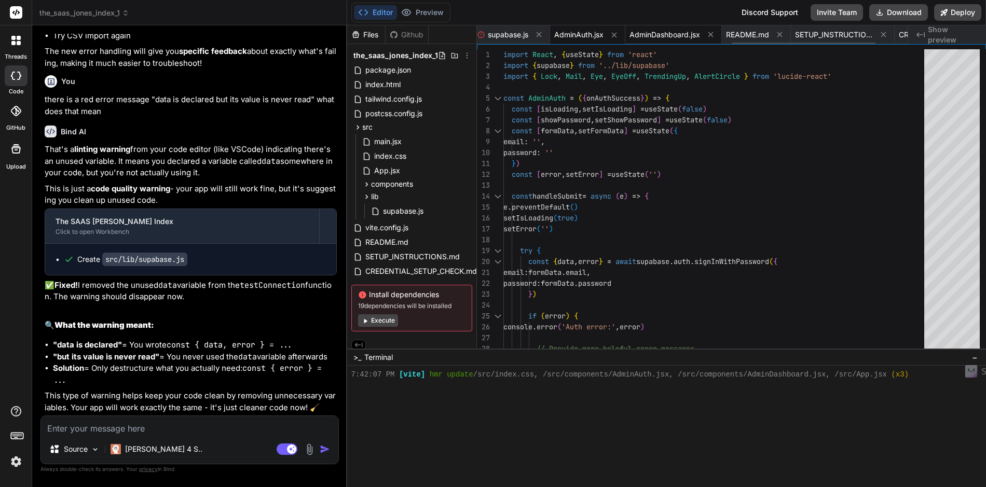
click at [671, 38] on span "AdminDashboard.jsx" at bounding box center [664, 35] width 71 height 10
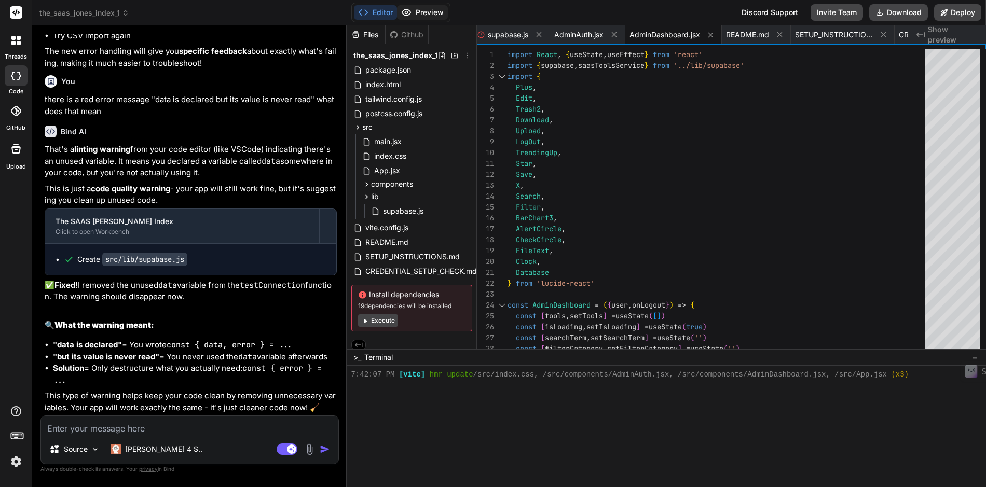
click at [430, 15] on button "Preview" at bounding box center [422, 12] width 51 height 15
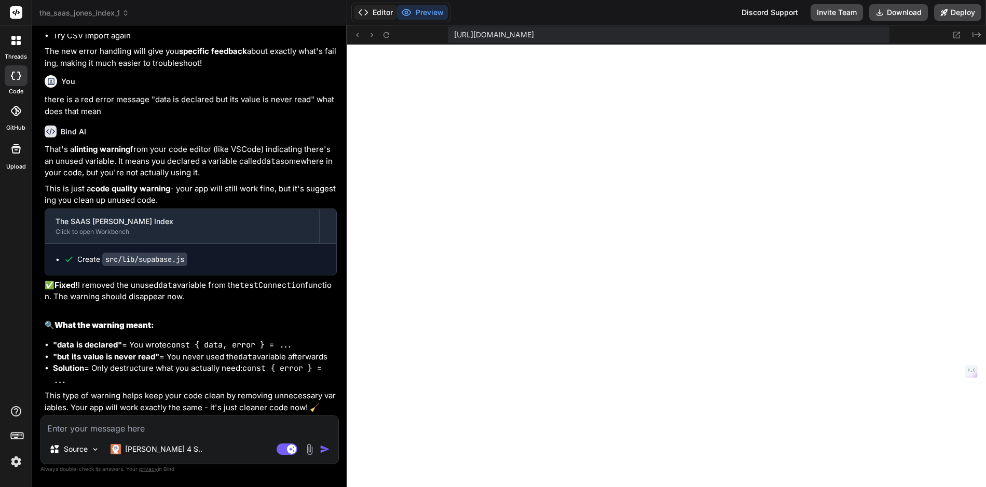
click at [383, 9] on button "Editor" at bounding box center [375, 12] width 43 height 15
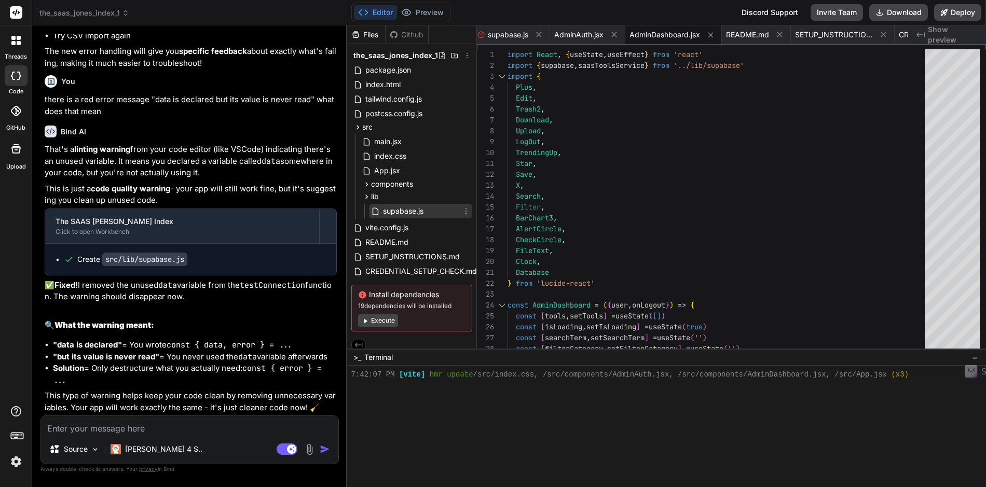
click at [408, 208] on span "supabase.js" at bounding box center [403, 211] width 43 height 12
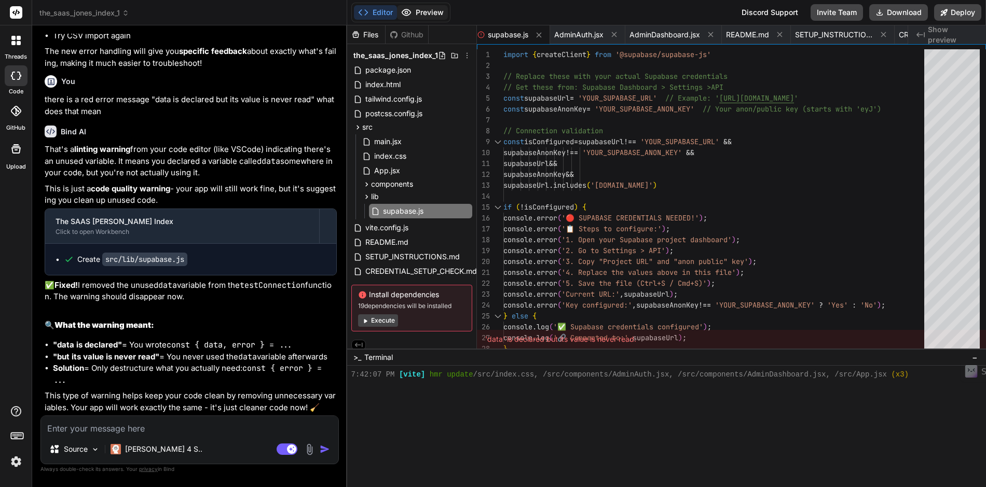
click at [426, 15] on button "Preview" at bounding box center [422, 12] width 51 height 15
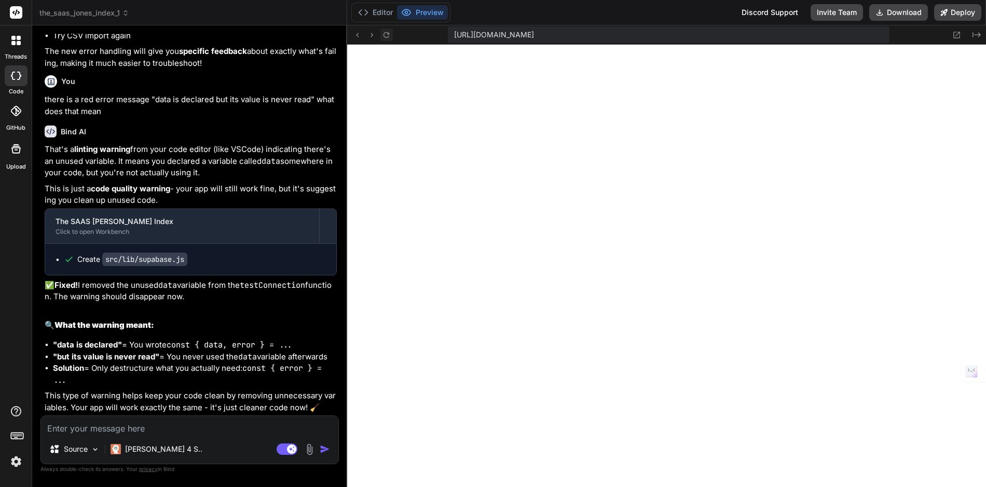
click at [389, 36] on icon at bounding box center [386, 35] width 6 height 6
click at [378, 12] on button "Editor" at bounding box center [375, 12] width 43 height 15
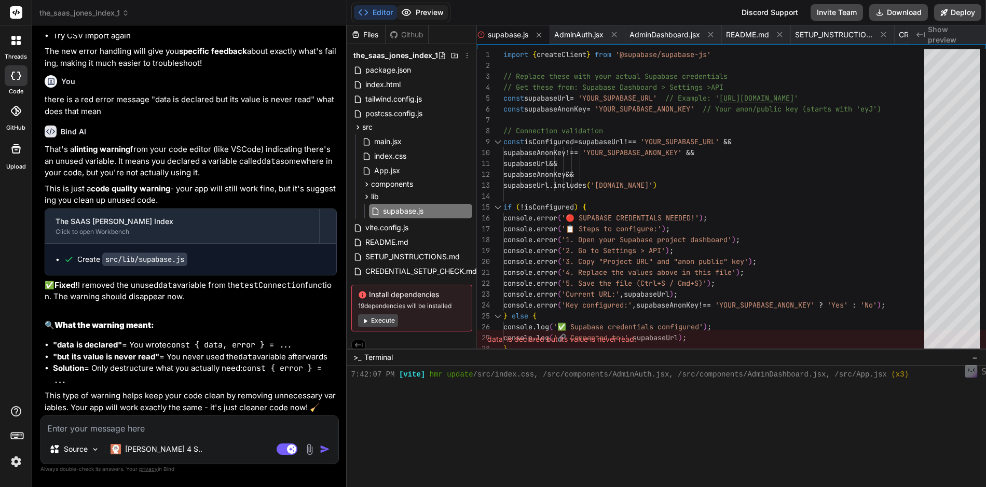
click at [429, 14] on button "Preview" at bounding box center [422, 12] width 51 height 15
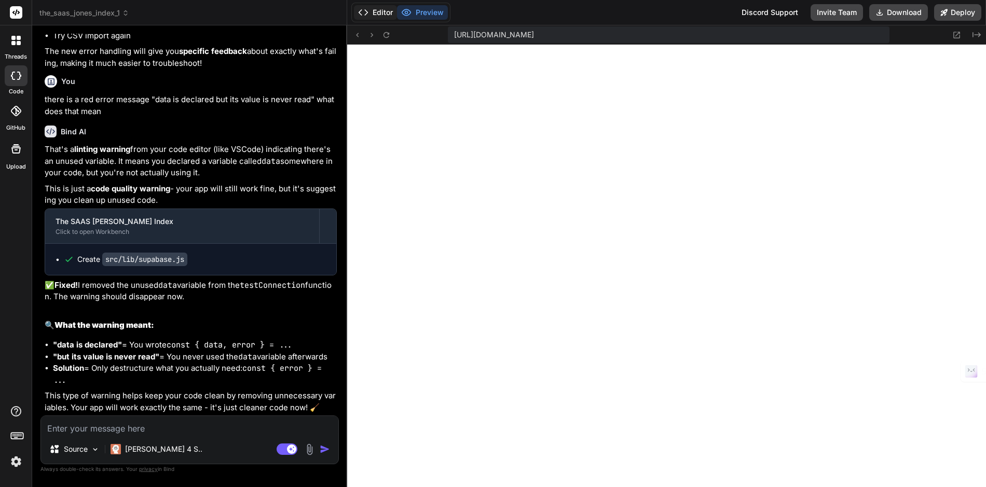
click at [379, 13] on button "Editor" at bounding box center [375, 12] width 43 height 15
